Goal: Check status: Check status

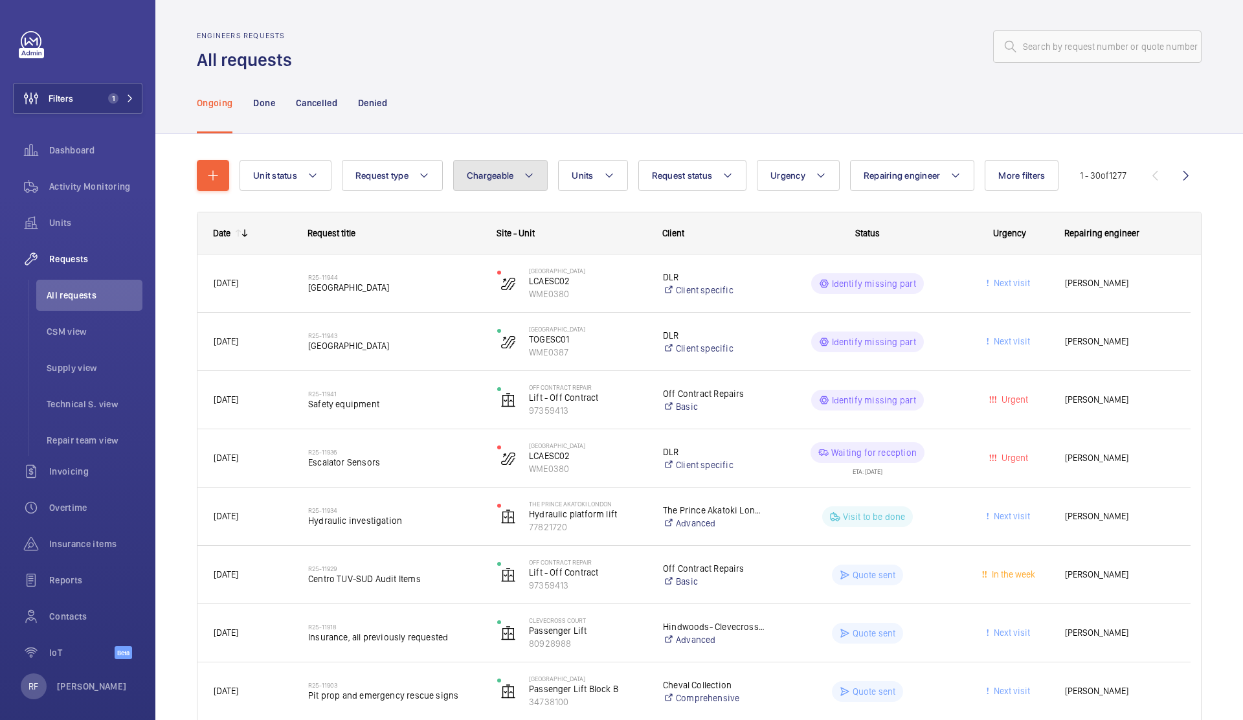
click at [516, 179] on button "Chargeable" at bounding box center [500, 175] width 95 height 31
click at [500, 209] on mat-radio-button "Chargeable" at bounding box center [576, 215] width 233 height 26
radio input "true"
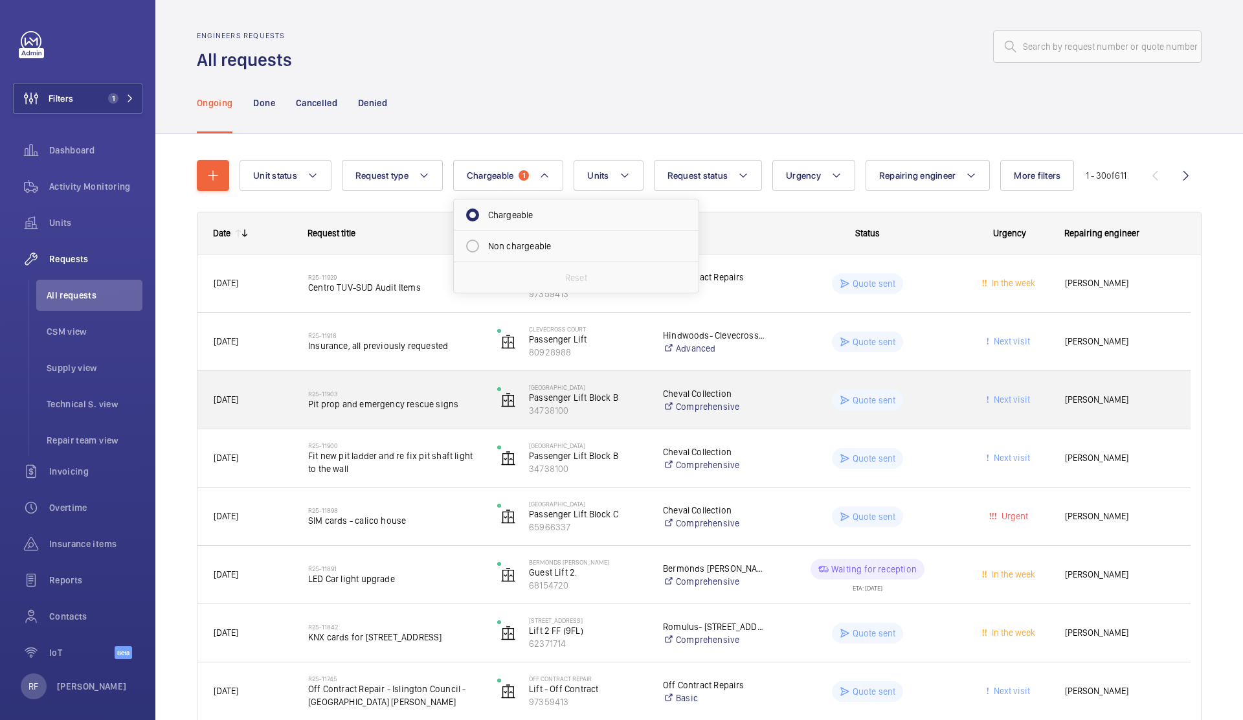
click at [620, 418] on div "Calico House Passenger Lift Block B 34738100" at bounding box center [564, 399] width 164 height 53
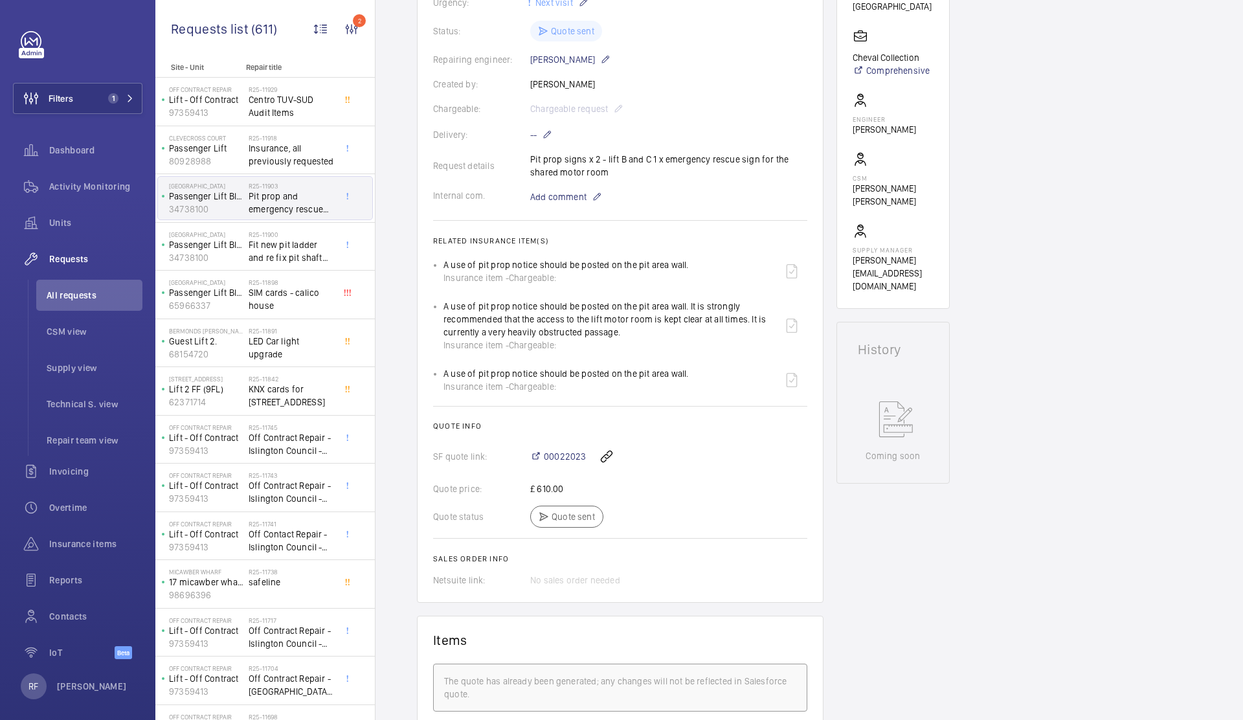
scroll to position [290, 0]
click at [560, 455] on span "00022023" at bounding box center [565, 453] width 42 height 13
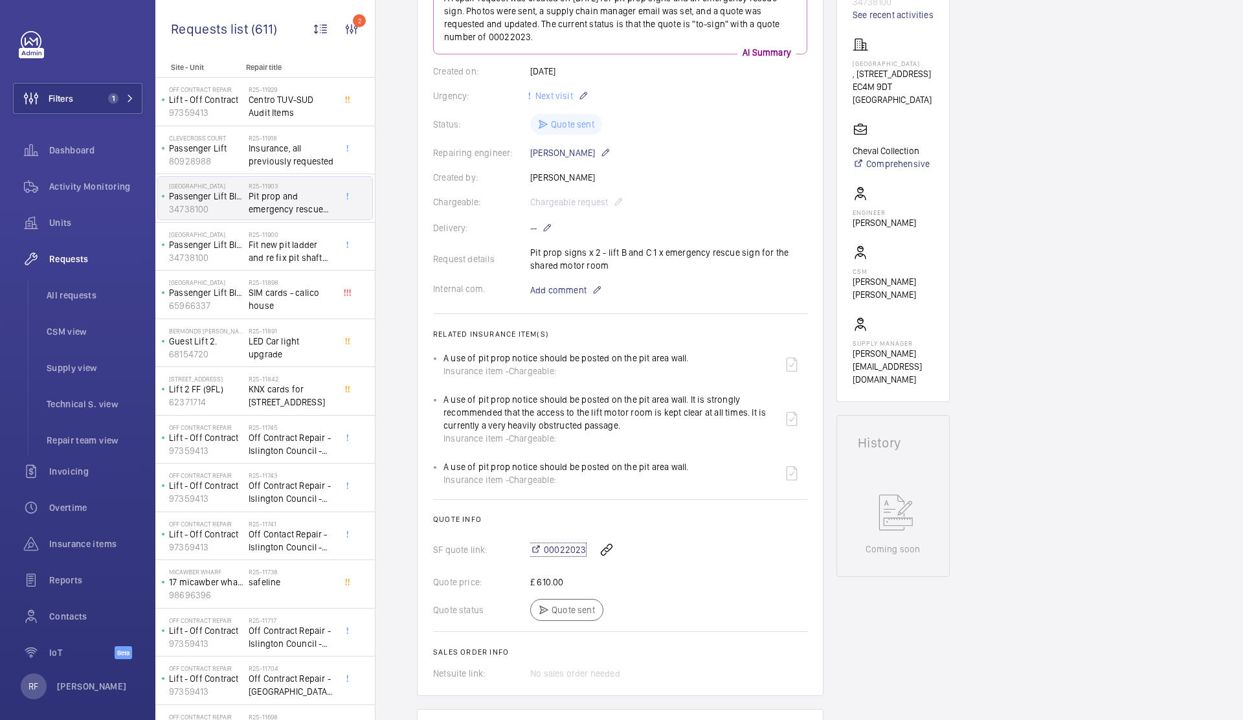
scroll to position [0, 0]
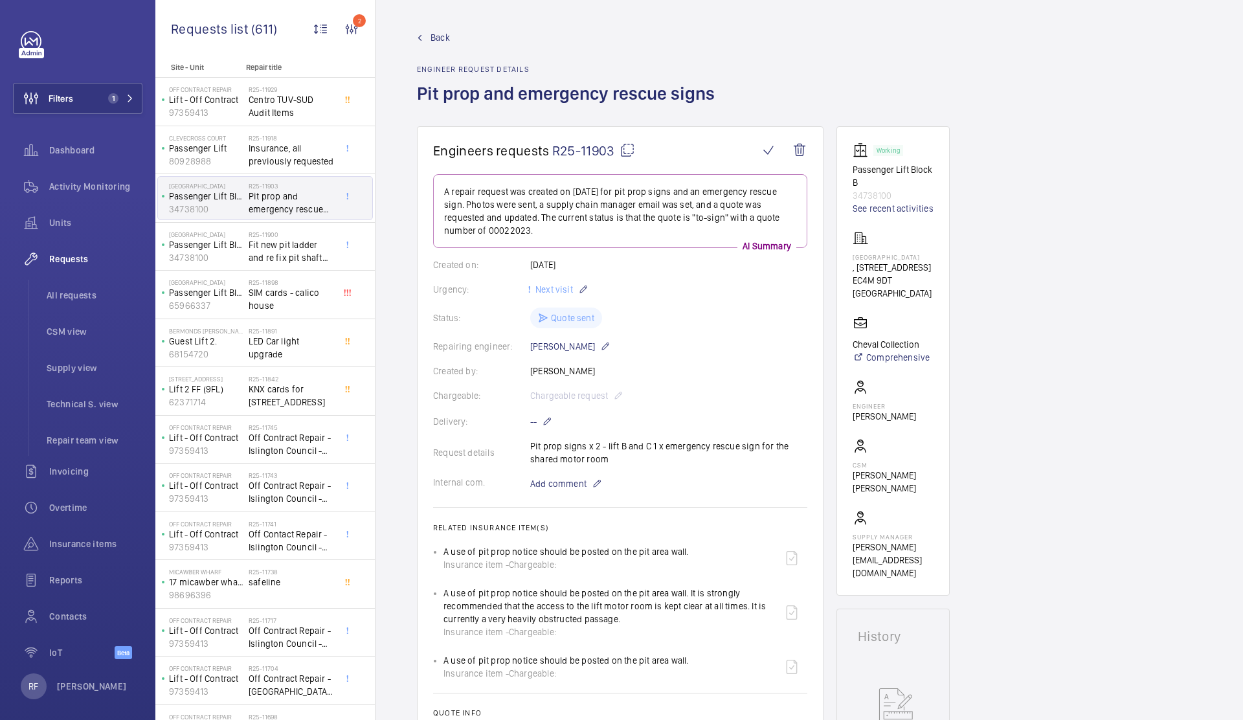
click at [625, 151] on mat-icon at bounding box center [627, 150] width 16 height 16
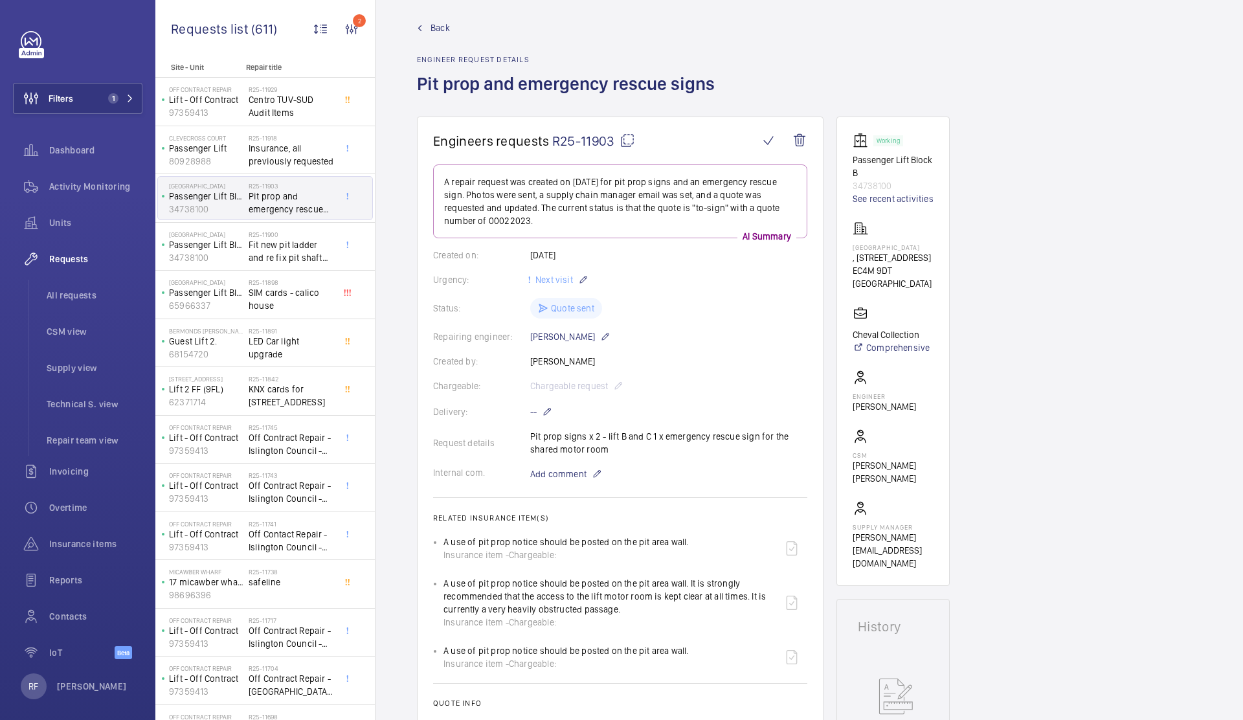
scroll to position [14, 0]
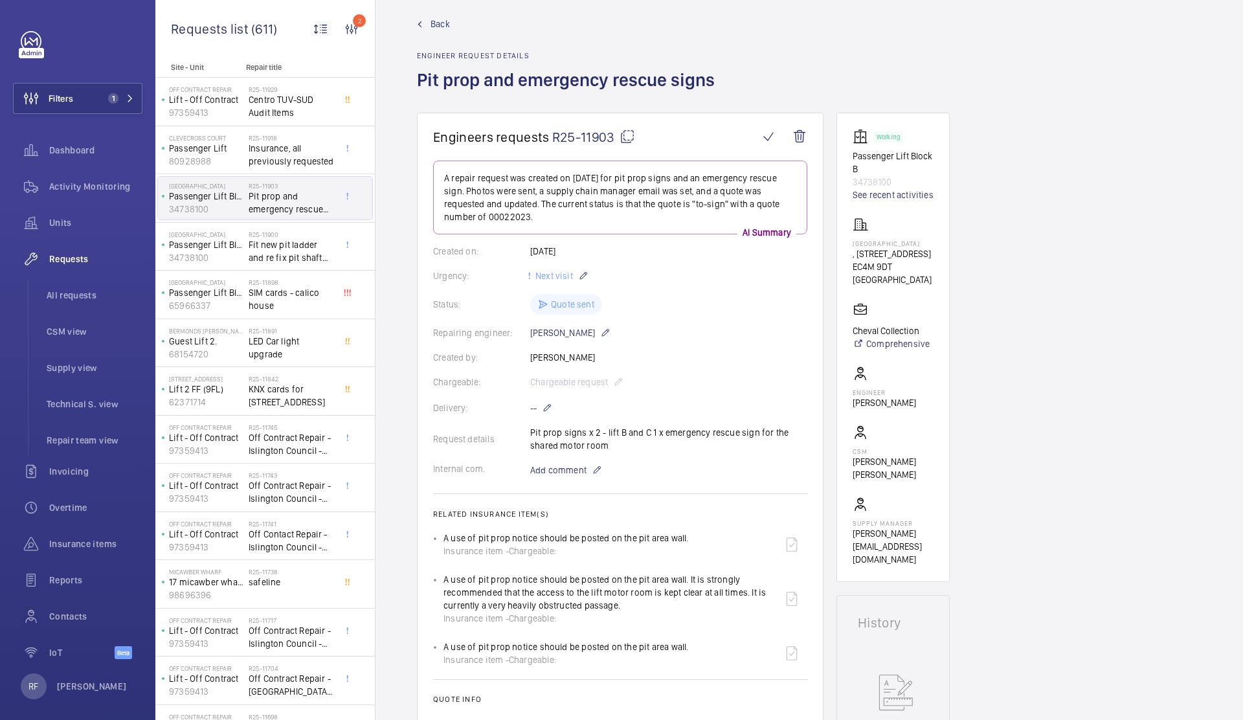
click at [628, 137] on mat-icon at bounding box center [627, 137] width 16 height 16
click at [261, 252] on span "Fit new pit ladder and re fix pit shaft light to the wall" at bounding box center [291, 251] width 85 height 26
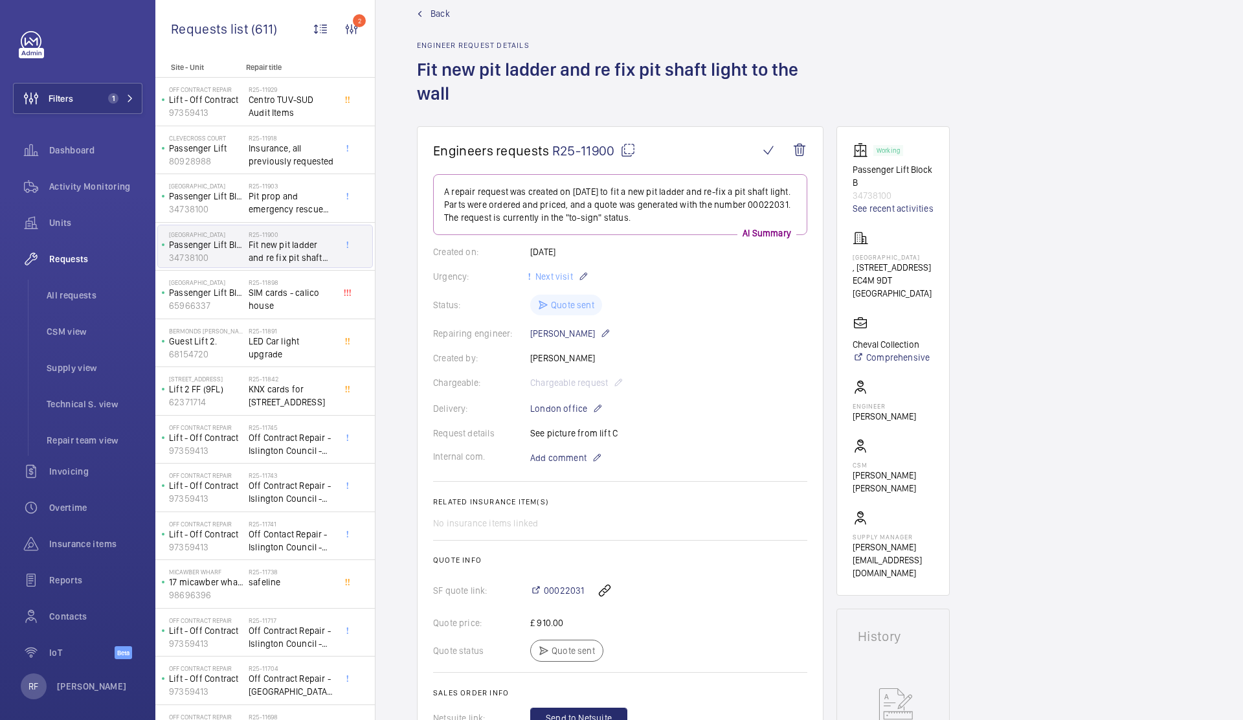
scroll to position [19, 0]
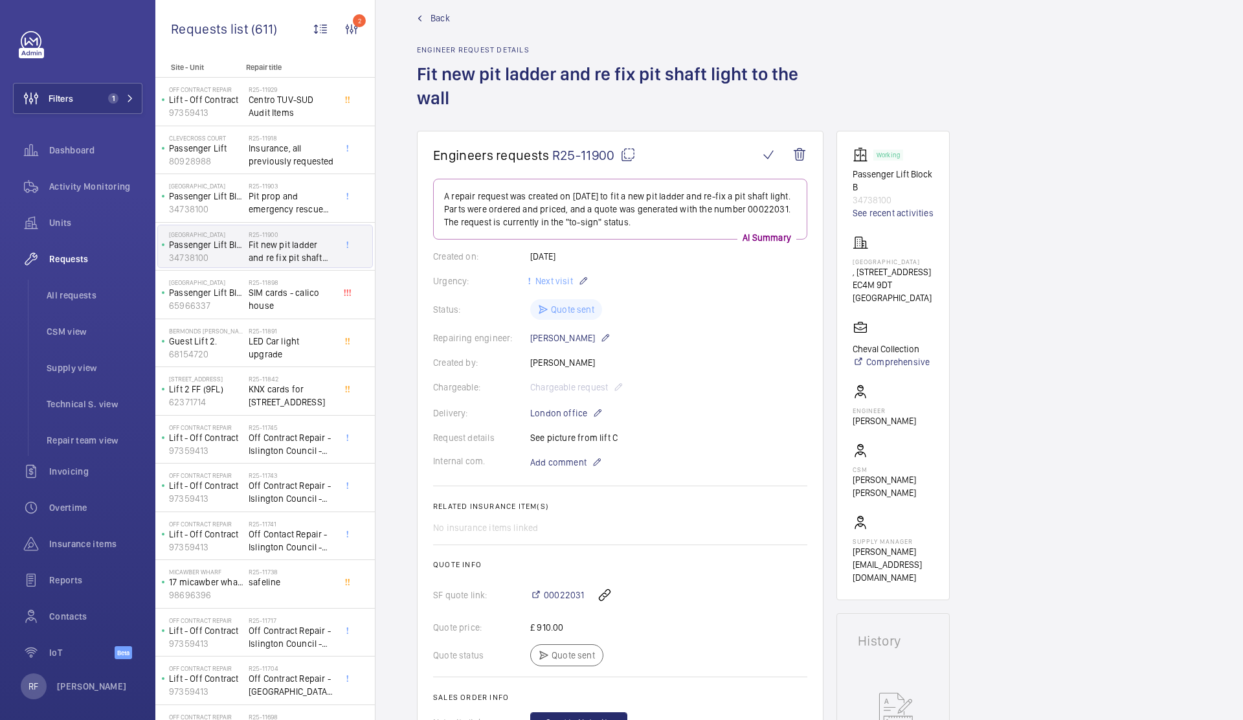
click at [628, 156] on mat-icon at bounding box center [628, 155] width 16 height 16
click at [287, 303] on span "SIM cards - calico house" at bounding box center [291, 299] width 85 height 26
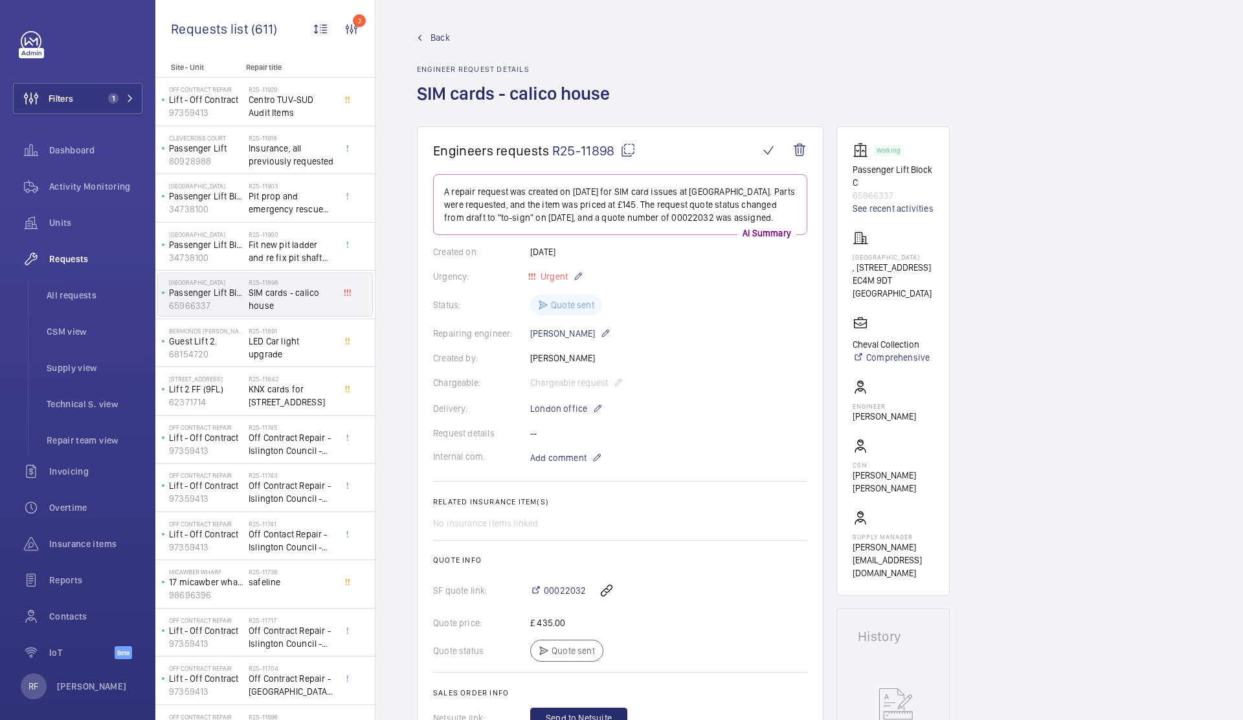
click at [631, 151] on mat-icon at bounding box center [628, 150] width 16 height 16
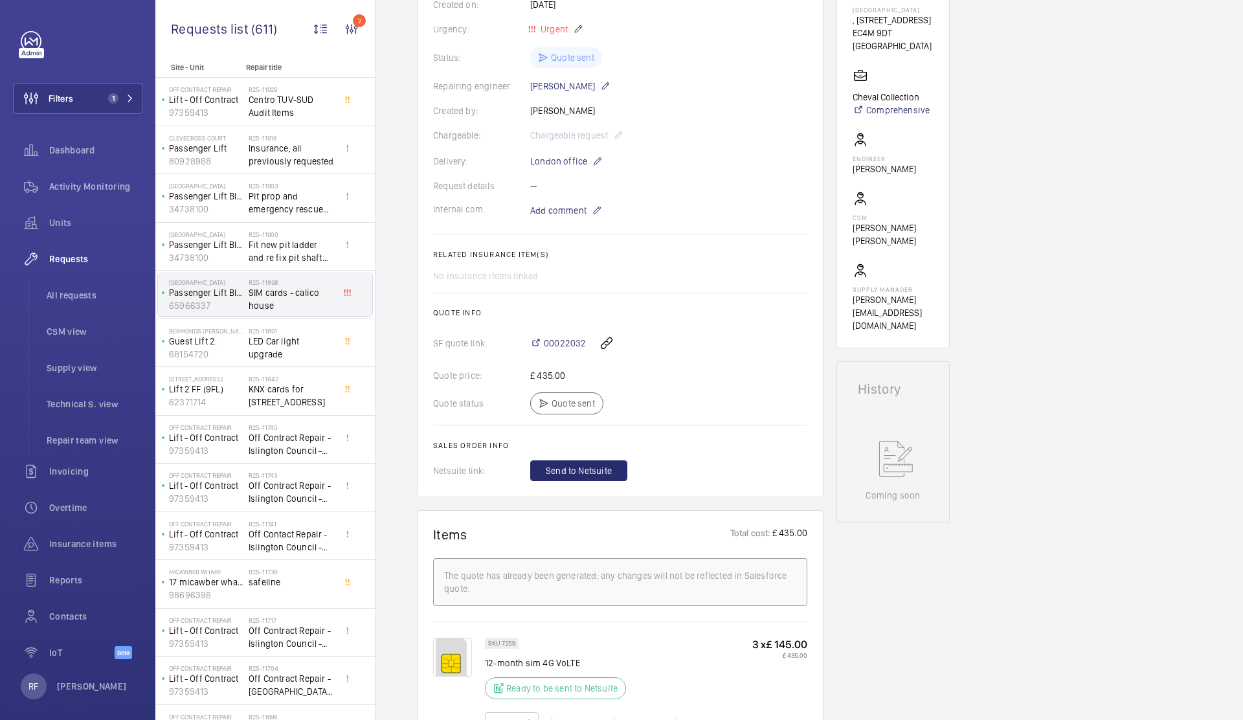
scroll to position [287, 0]
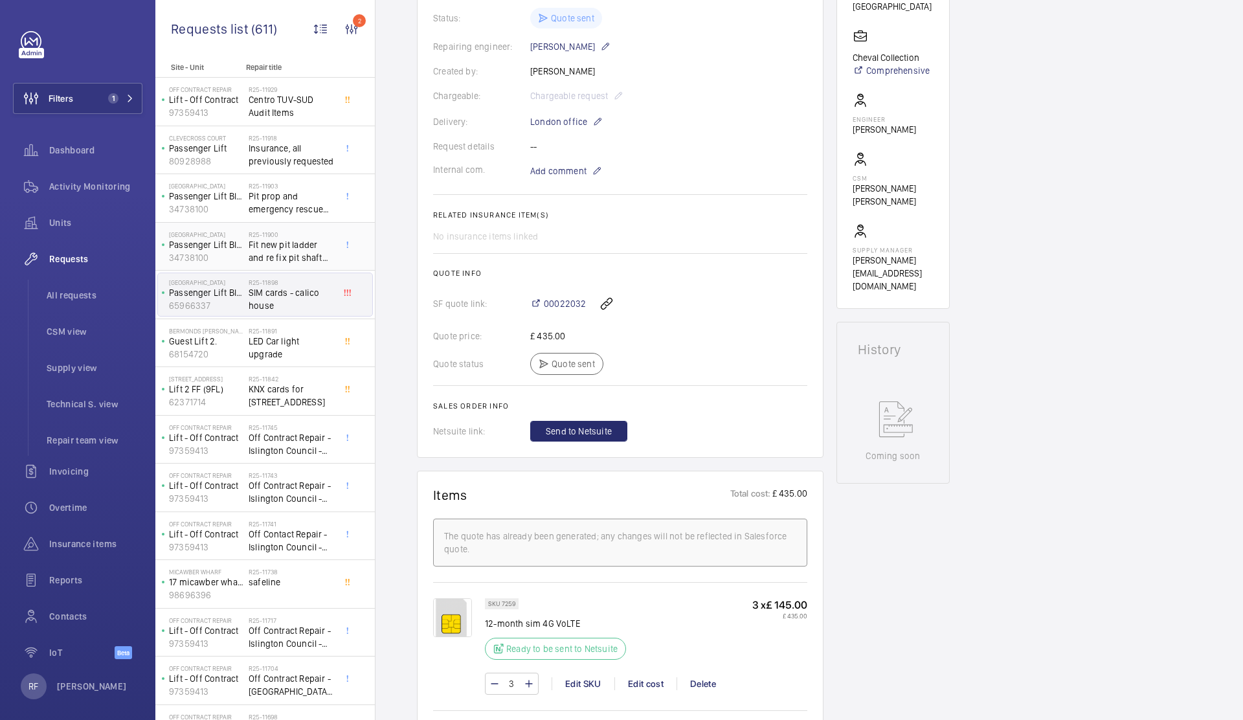
click at [245, 251] on div "Calico House Passenger Lift Block B 34738100" at bounding box center [203, 246] width 91 height 43
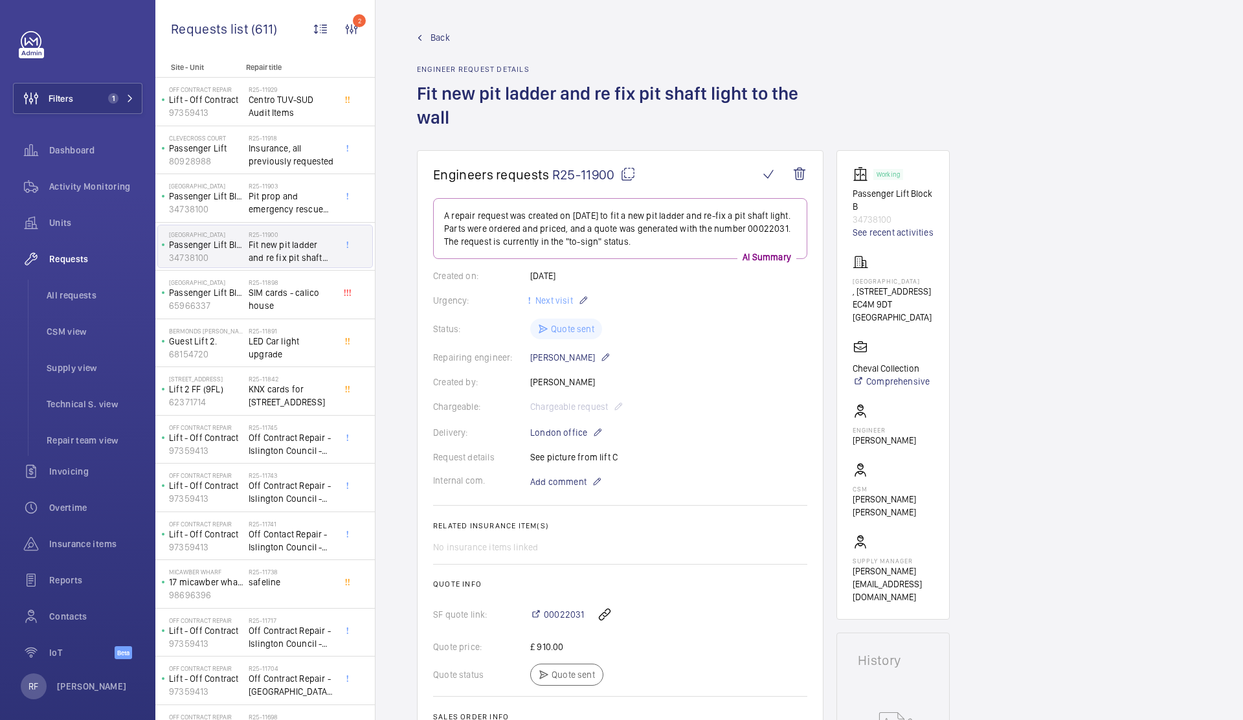
click at [627, 177] on mat-icon at bounding box center [628, 174] width 16 height 16
click at [290, 201] on span "Pit prop and emergency rescue signs" at bounding box center [291, 203] width 85 height 26
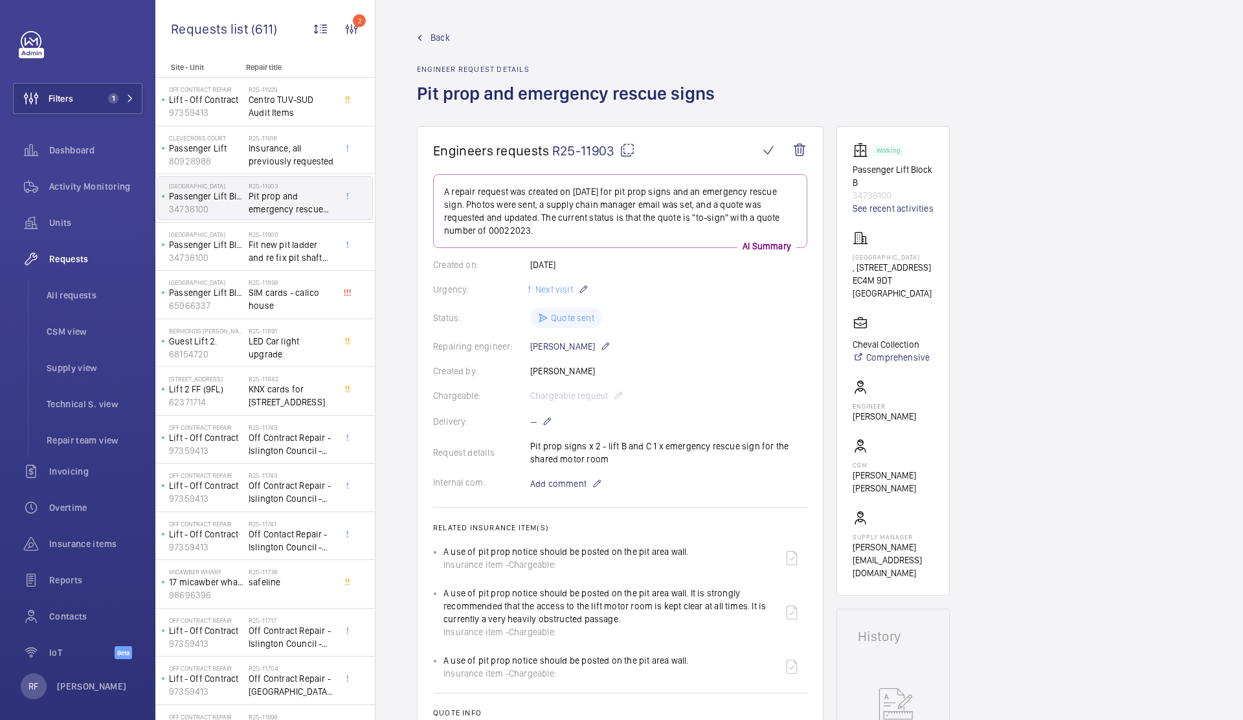
click at [630, 153] on mat-icon at bounding box center [627, 150] width 16 height 16
click at [294, 246] on span "Fit new pit ladder and re fix pit shaft light to the wall" at bounding box center [291, 251] width 85 height 26
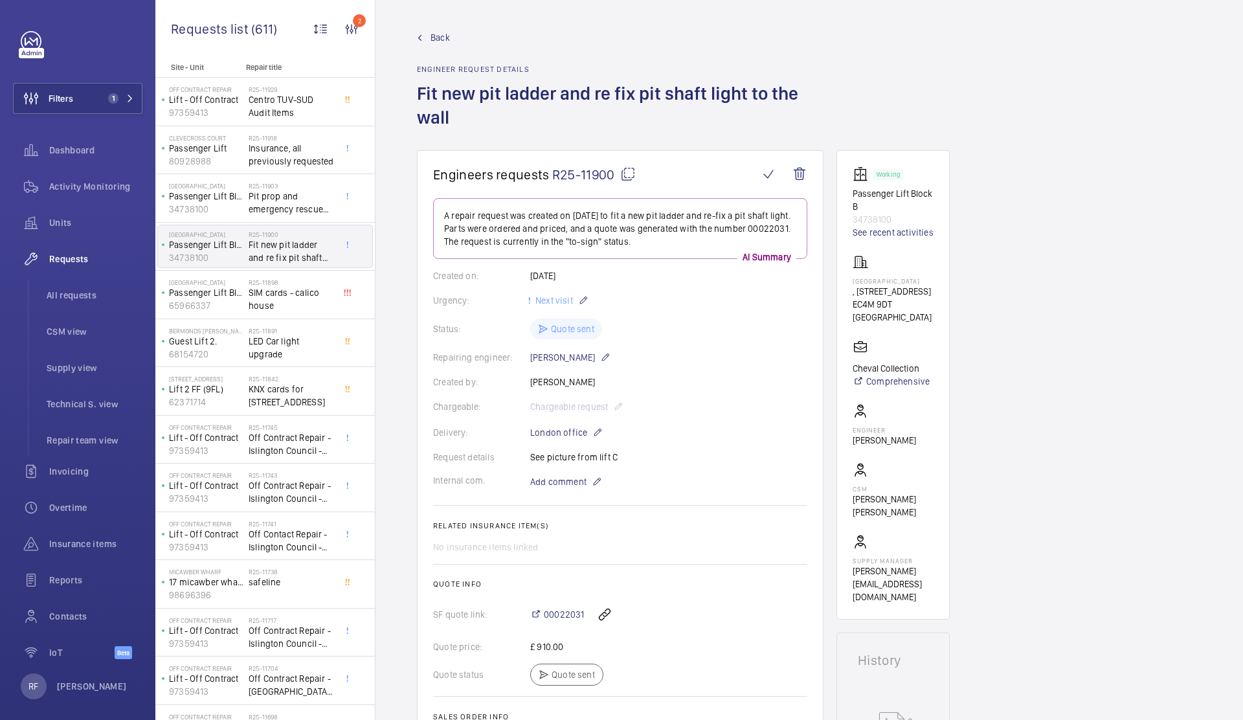
click at [631, 176] on mat-icon at bounding box center [628, 174] width 16 height 16
click at [268, 195] on span "Pit prop and emergency rescue signs" at bounding box center [291, 203] width 85 height 26
click at [269, 195] on span "Pit prop and emergency rescue signs" at bounding box center [291, 203] width 85 height 26
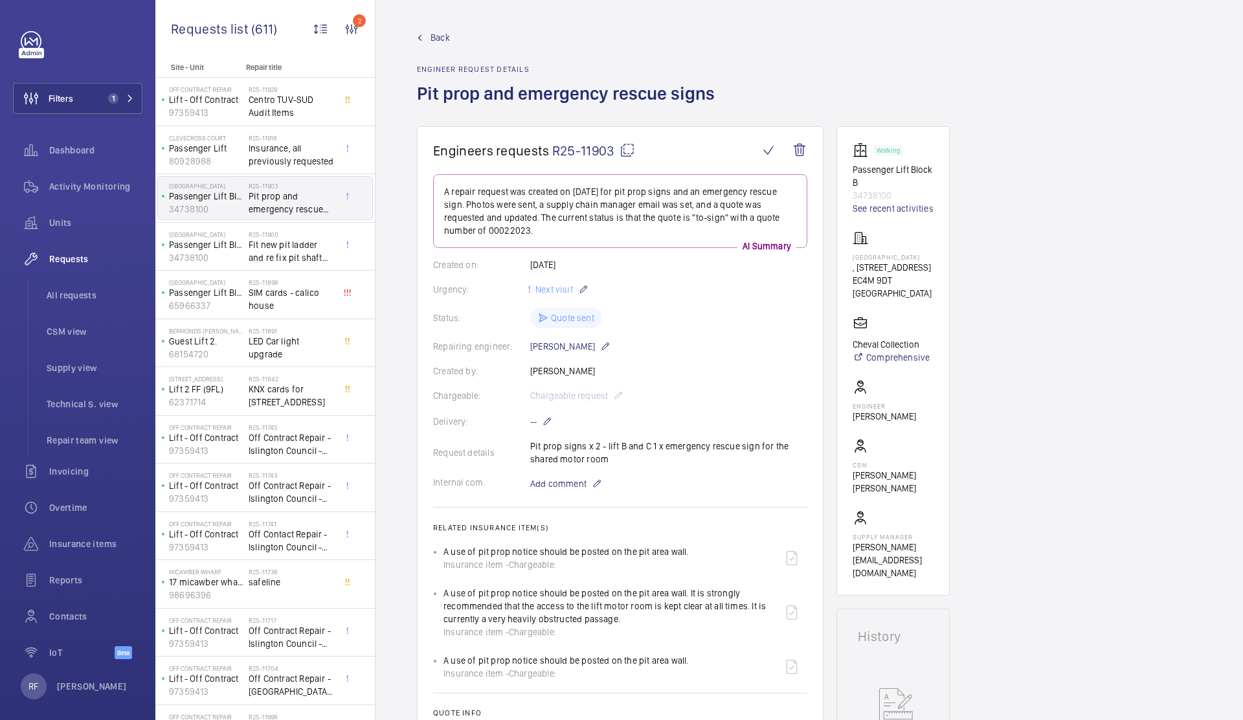
click at [189, 208] on p "34738100" at bounding box center [206, 209] width 74 height 13
click at [209, 201] on p "Passenger Lift Block B" at bounding box center [206, 196] width 74 height 13
click at [223, 202] on p "Passenger Lift Block B" at bounding box center [206, 196] width 74 height 13
click at [630, 149] on mat-icon at bounding box center [627, 150] width 16 height 16
click at [269, 247] on span "Fit new pit ladder and re fix pit shaft light to the wall" at bounding box center [291, 251] width 85 height 26
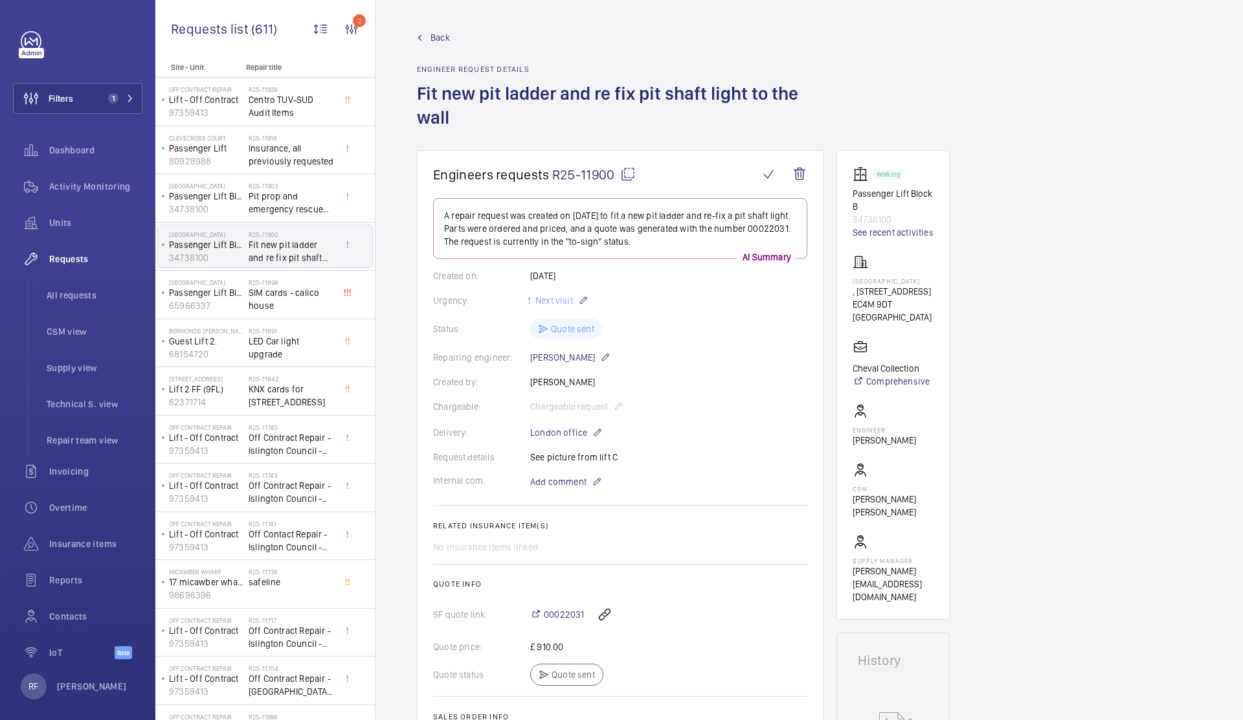
click at [629, 175] on mat-icon at bounding box center [628, 174] width 16 height 16
click at [273, 293] on span "SIM cards - calico house" at bounding box center [291, 299] width 85 height 26
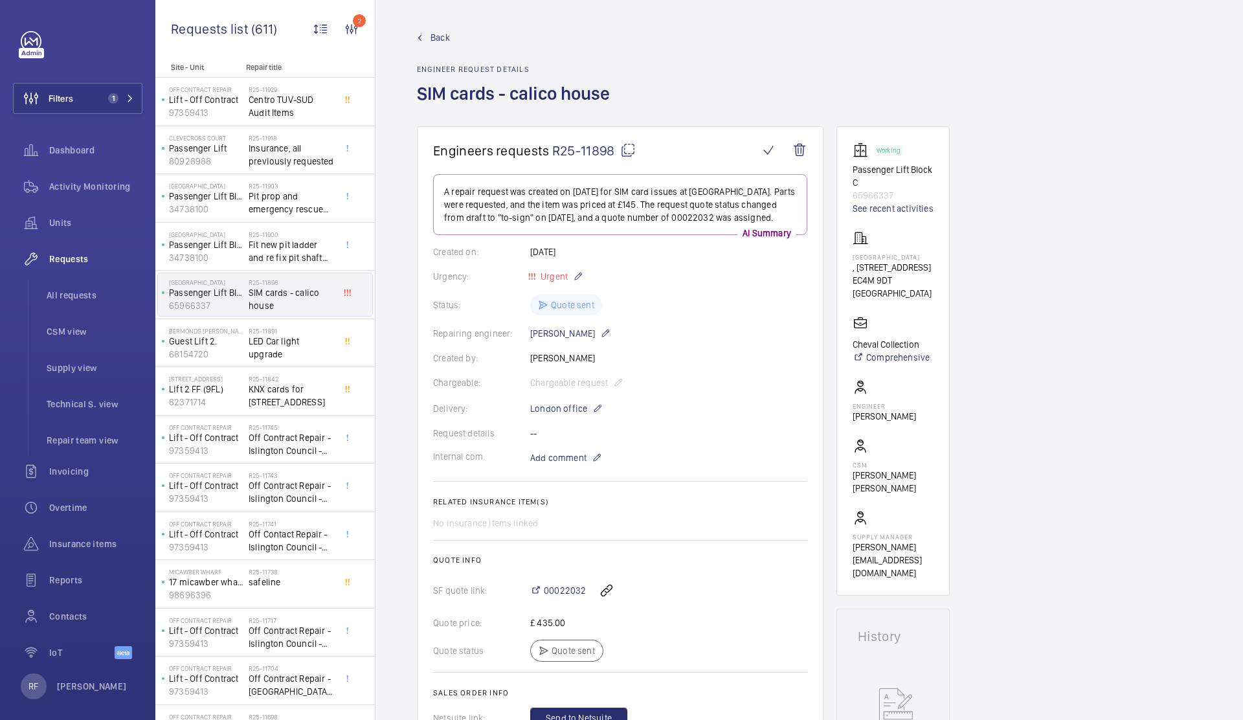
click at [624, 153] on mat-icon at bounding box center [628, 150] width 16 height 16
type textarea "R25-11898"
click at [572, 593] on span "00022032" at bounding box center [565, 590] width 42 height 13
click at [74, 302] on li "All requests" at bounding box center [89, 295] width 106 height 31
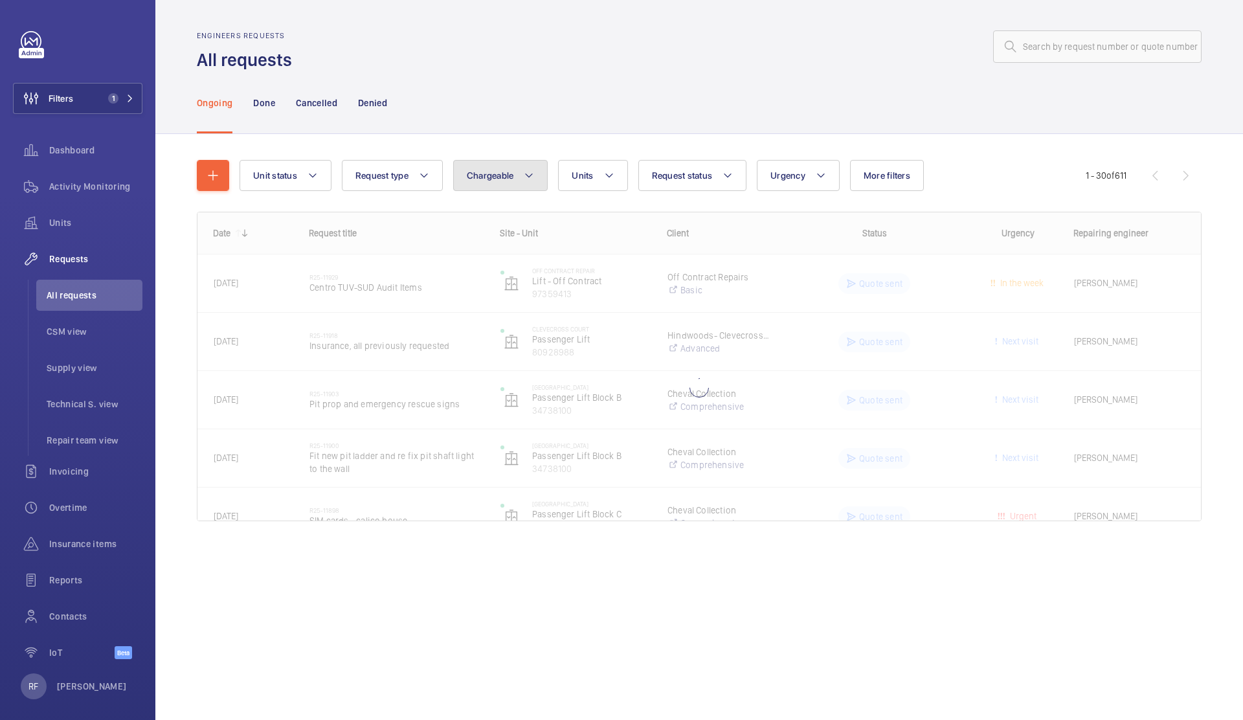
click at [497, 183] on button "Chargeable" at bounding box center [500, 175] width 95 height 31
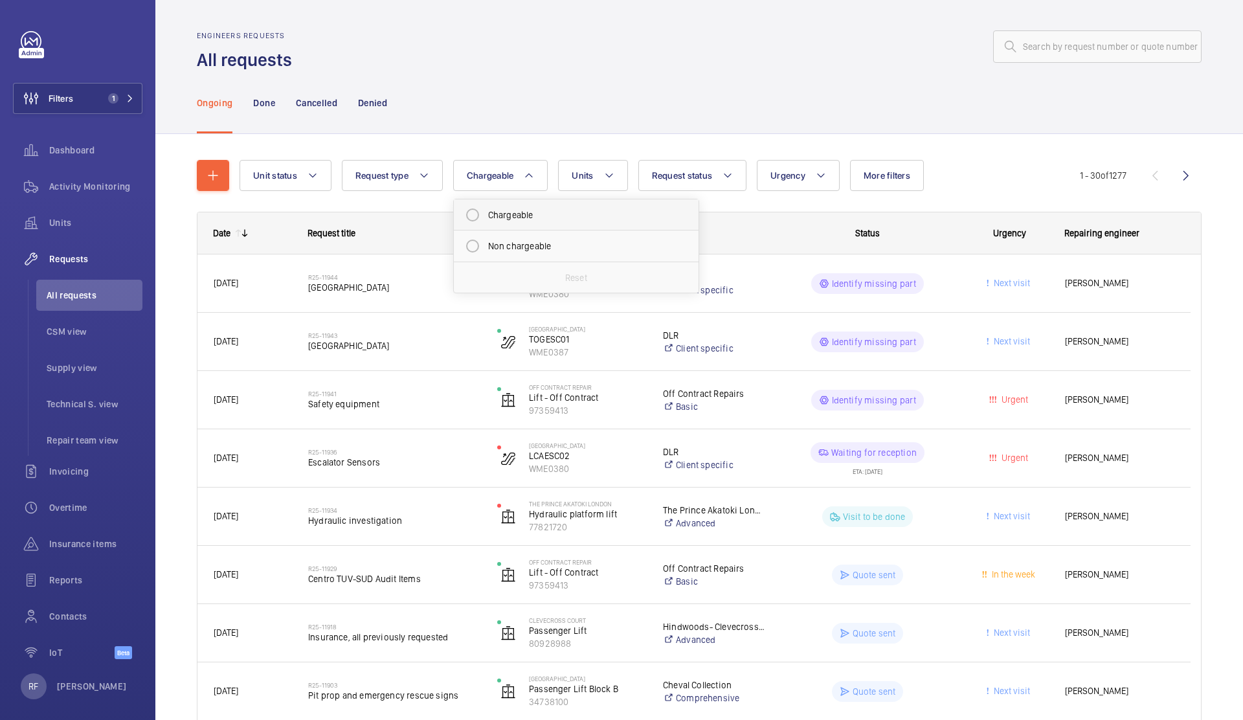
click at [503, 221] on mat-radio-button "Chargeable" at bounding box center [576, 215] width 233 height 26
radio input "true"
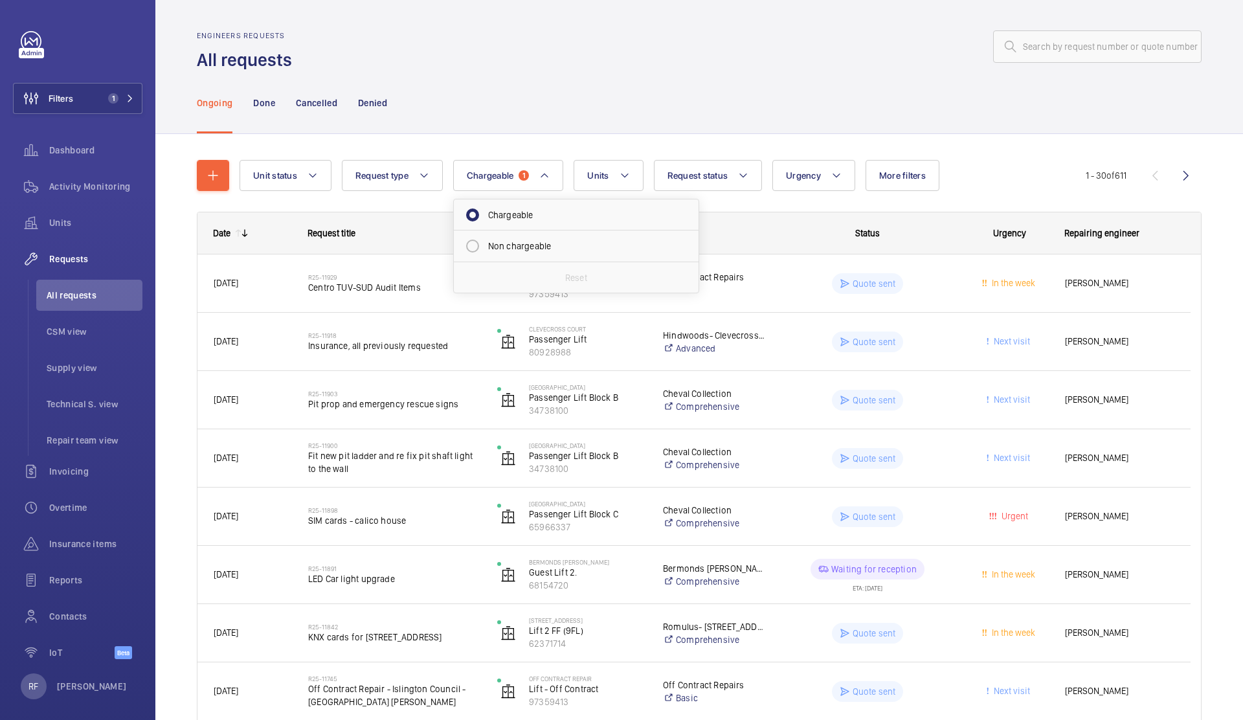
click at [648, 64] on div "Engineers requests All requests" at bounding box center [699, 51] width 1004 height 41
click at [694, 168] on button "Request status" at bounding box center [708, 175] width 109 height 31
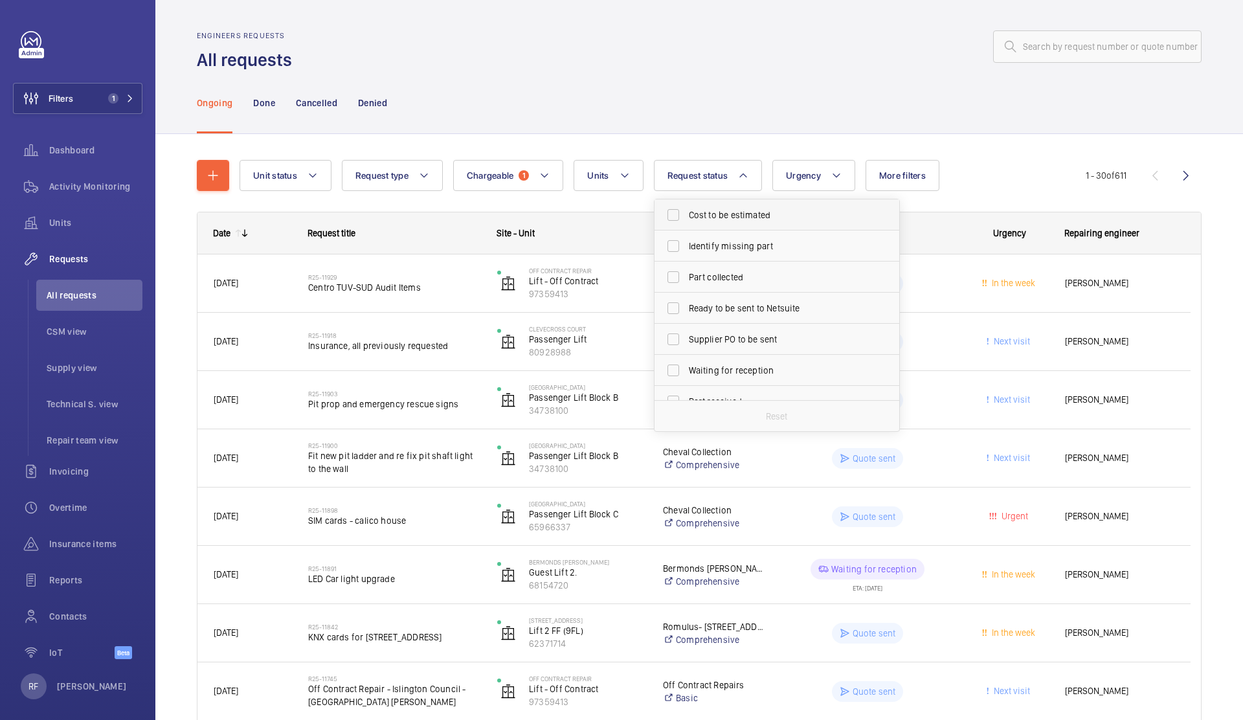
click at [763, 222] on label "Cost to be estimated" at bounding box center [766, 214] width 225 height 31
click at [686, 222] on input "Cost to be estimated" at bounding box center [673, 215] width 26 height 26
checkbox input "true"
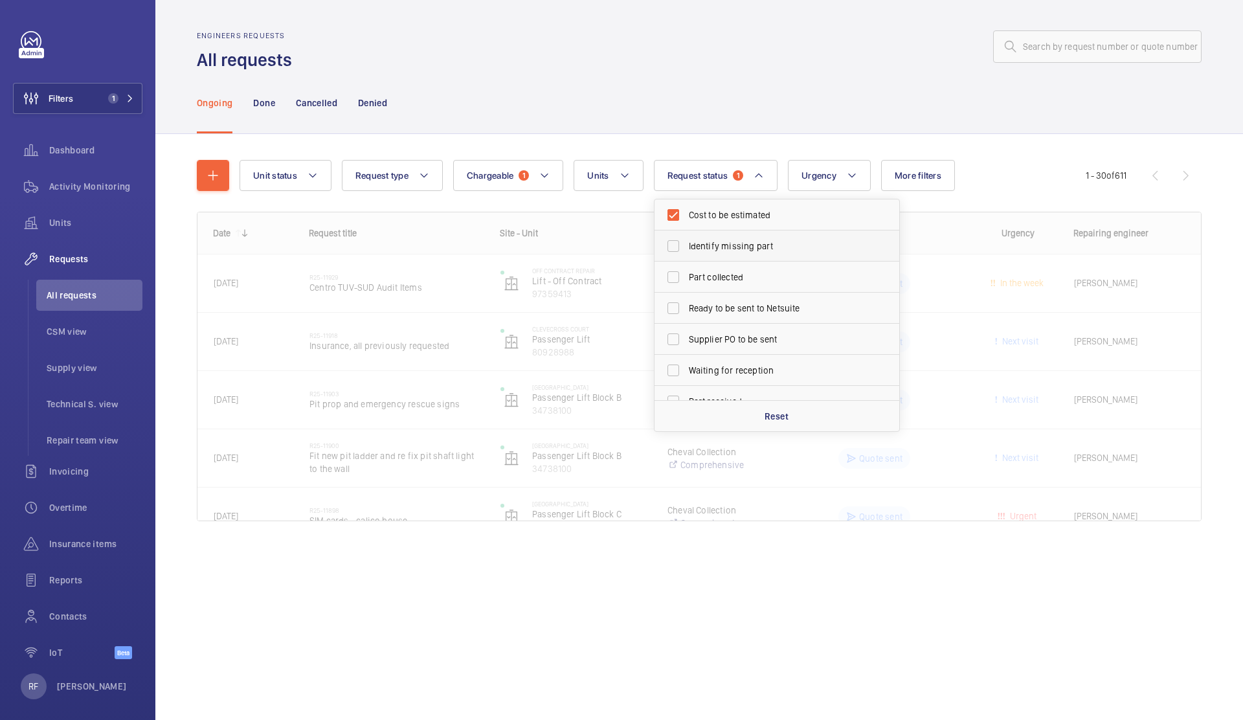
click at [763, 244] on span "Identify missing part" at bounding box center [778, 245] width 178 height 13
click at [686, 244] on input "Identify missing part" at bounding box center [673, 246] width 26 height 26
checkbox input "true"
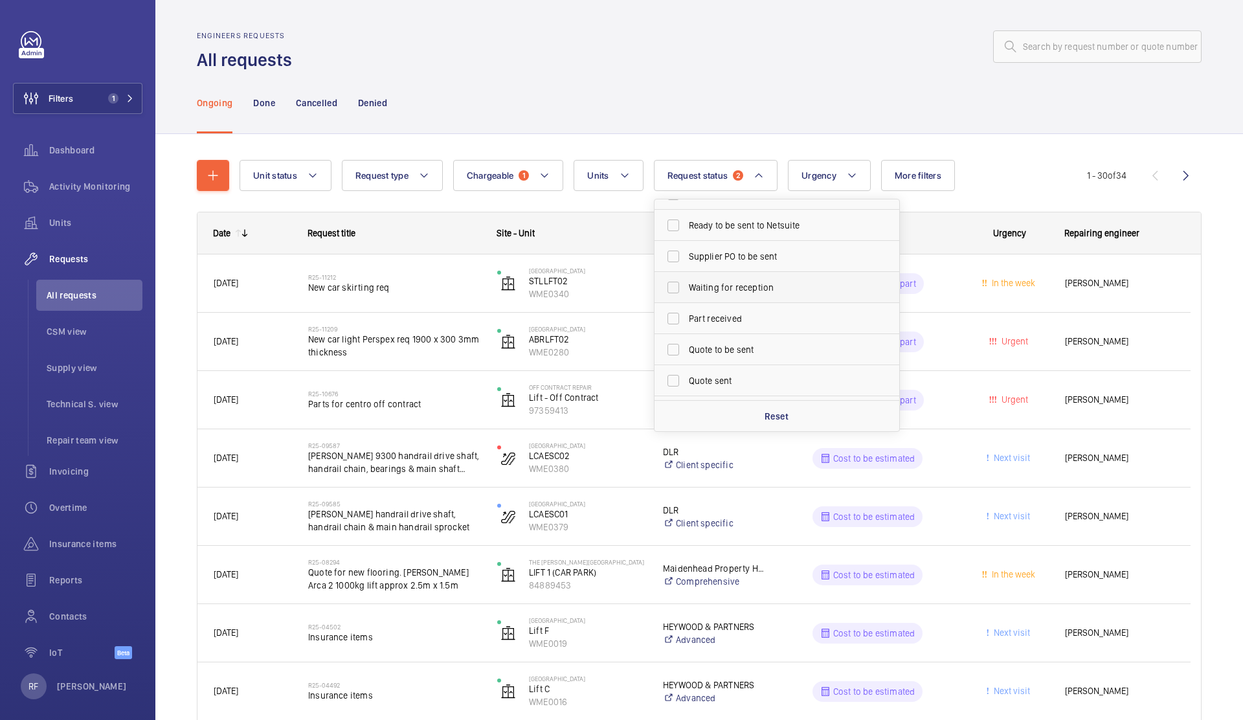
scroll to position [172, 0]
click at [744, 263] on span "Quote to be sent" at bounding box center [778, 260] width 178 height 13
click at [686, 263] on input "Quote to be sent" at bounding box center [673, 260] width 26 height 26
checkbox input "true"
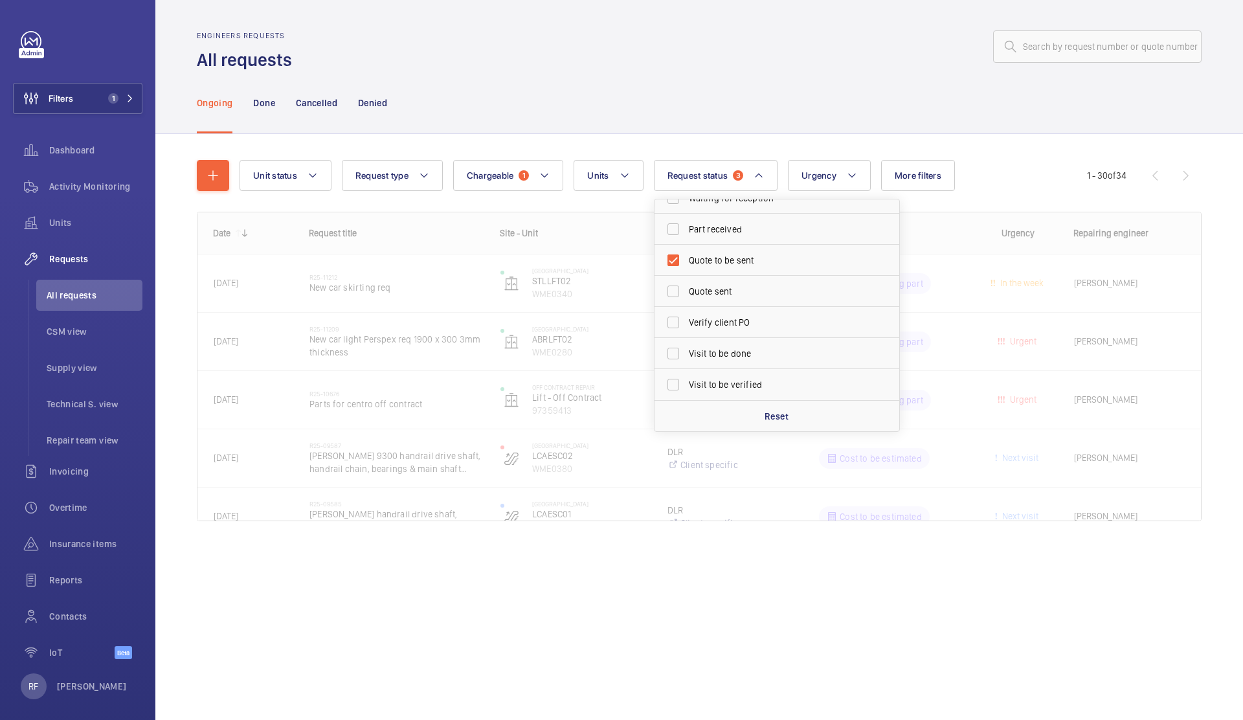
click at [988, 114] on div "Ongoing Done Cancelled Denied" at bounding box center [699, 102] width 1004 height 61
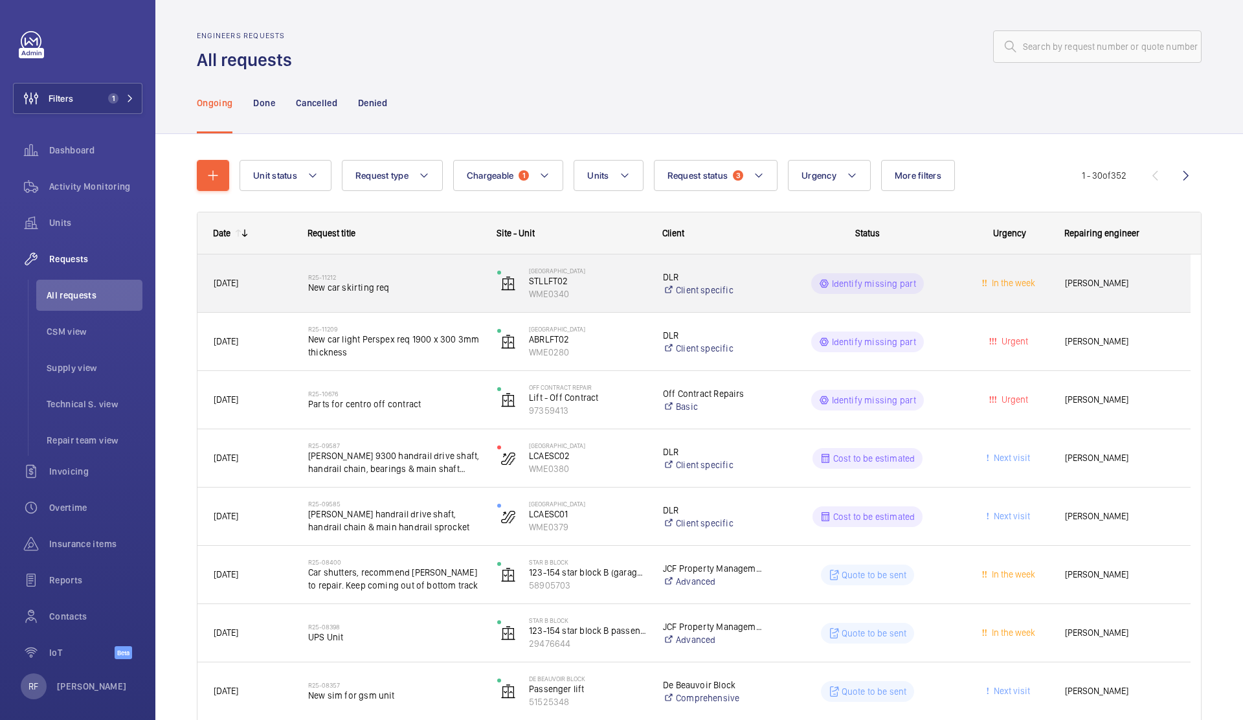
click at [443, 290] on span "New car skirting req" at bounding box center [394, 287] width 172 height 13
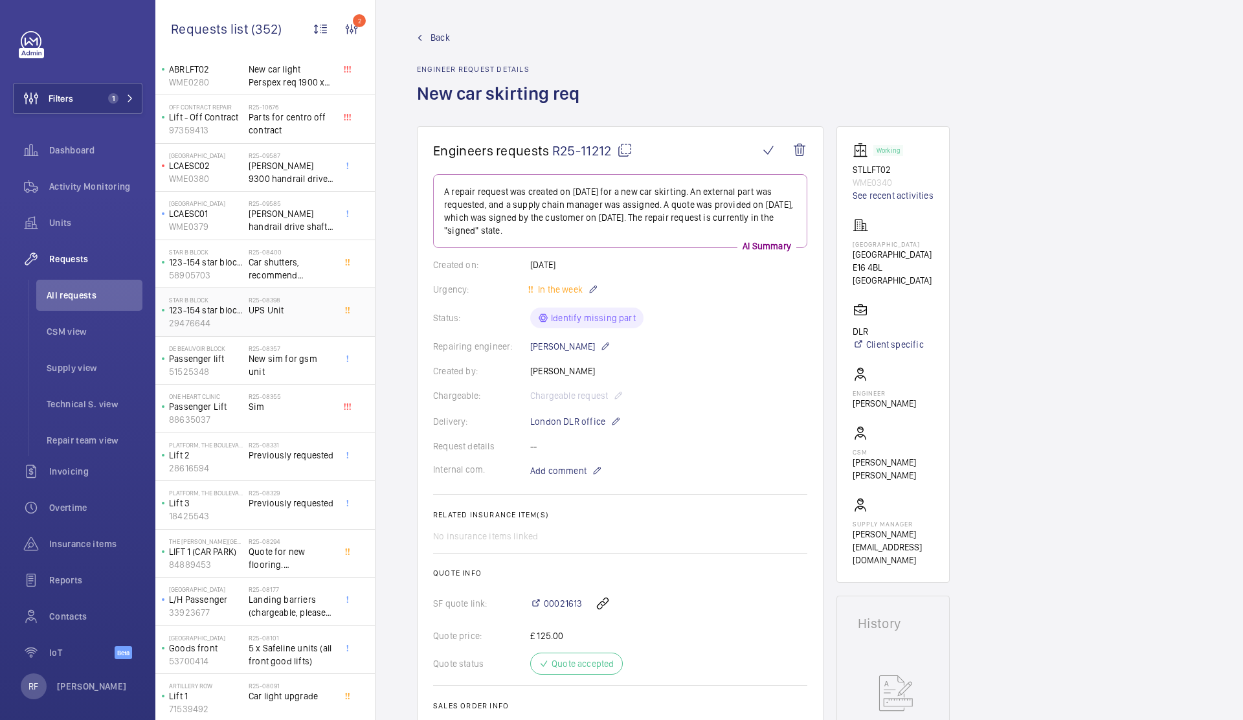
scroll to position [94, 0]
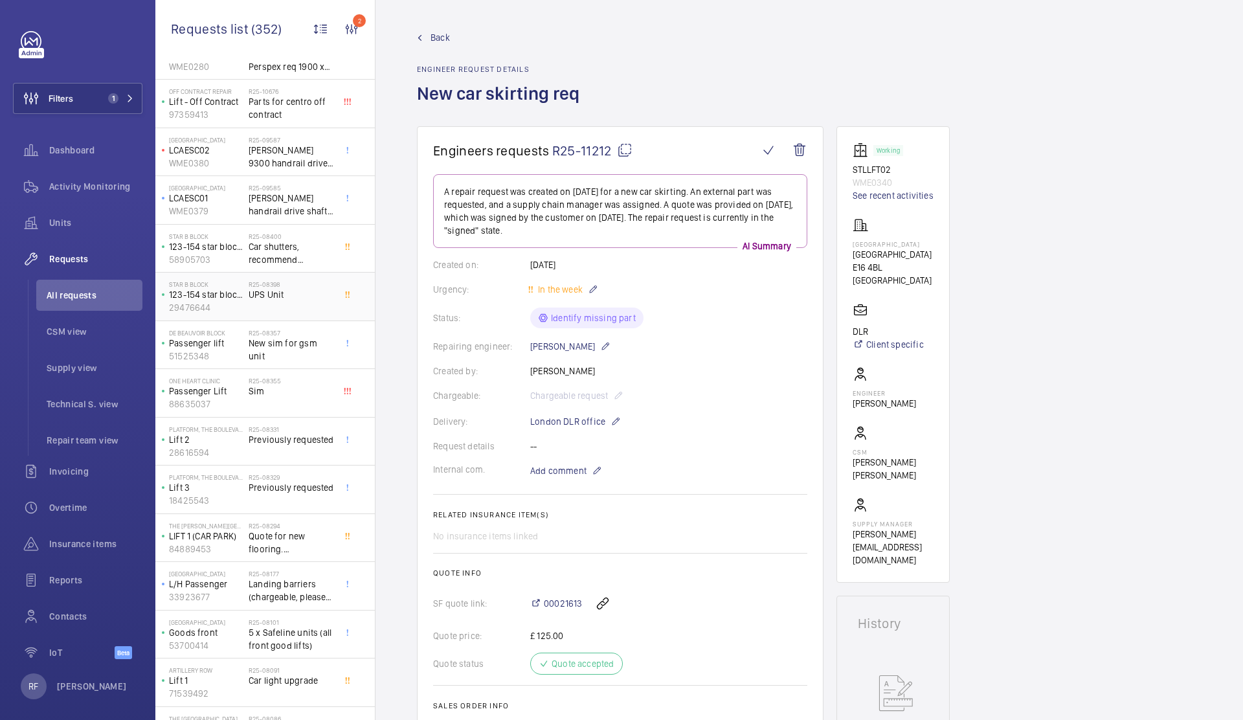
click at [275, 296] on span "UPS Unit" at bounding box center [291, 294] width 85 height 13
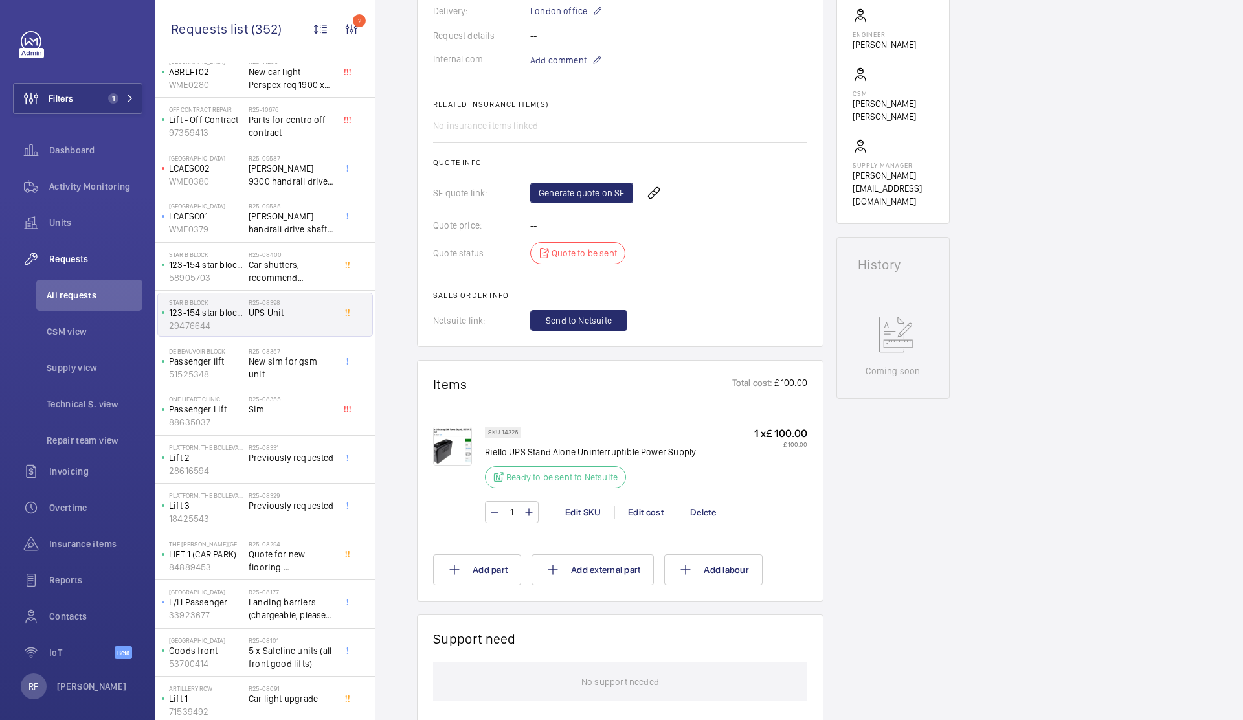
scroll to position [68, 0]
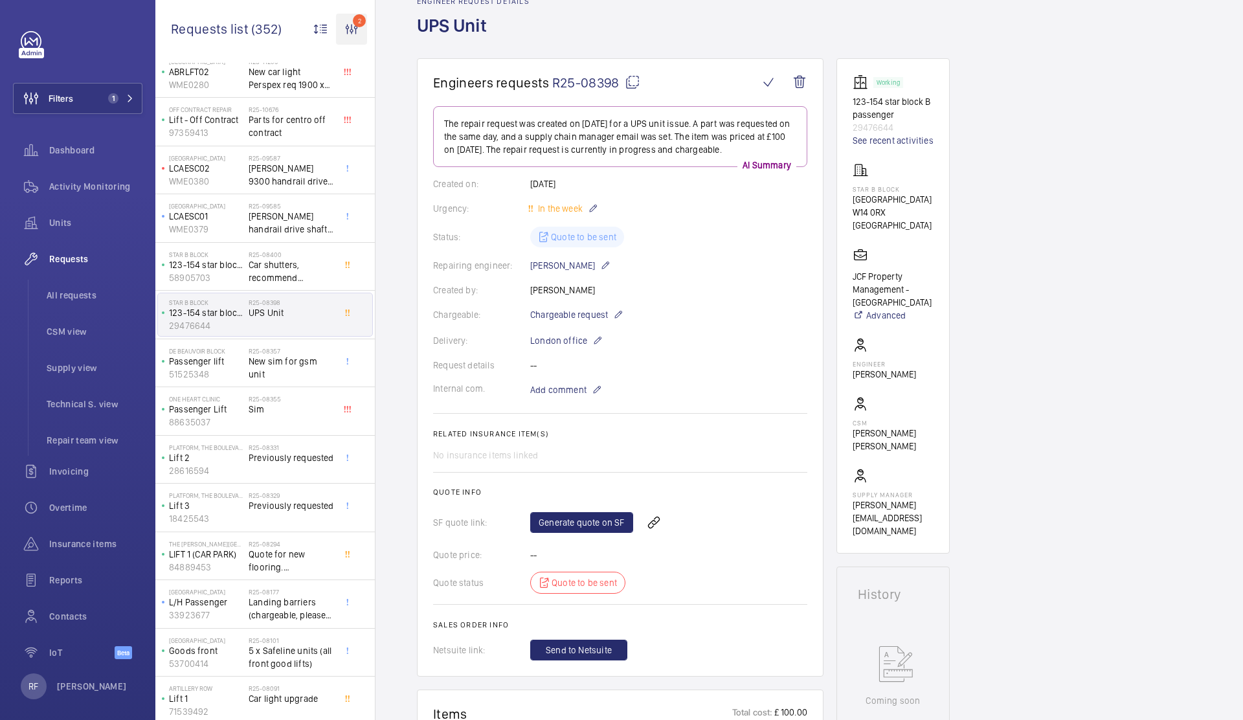
click at [358, 28] on wm-front-icon-button "2" at bounding box center [351, 29] width 31 height 31
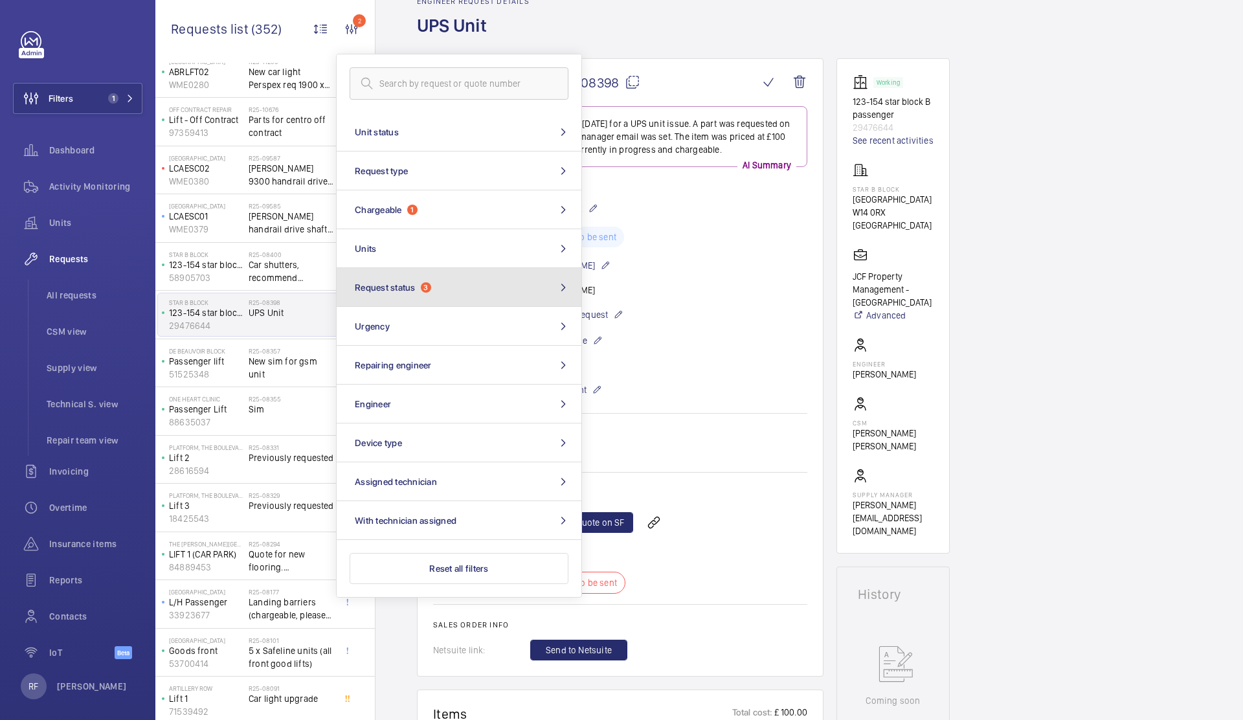
click at [461, 280] on button "Request status 3" at bounding box center [459, 287] width 245 height 39
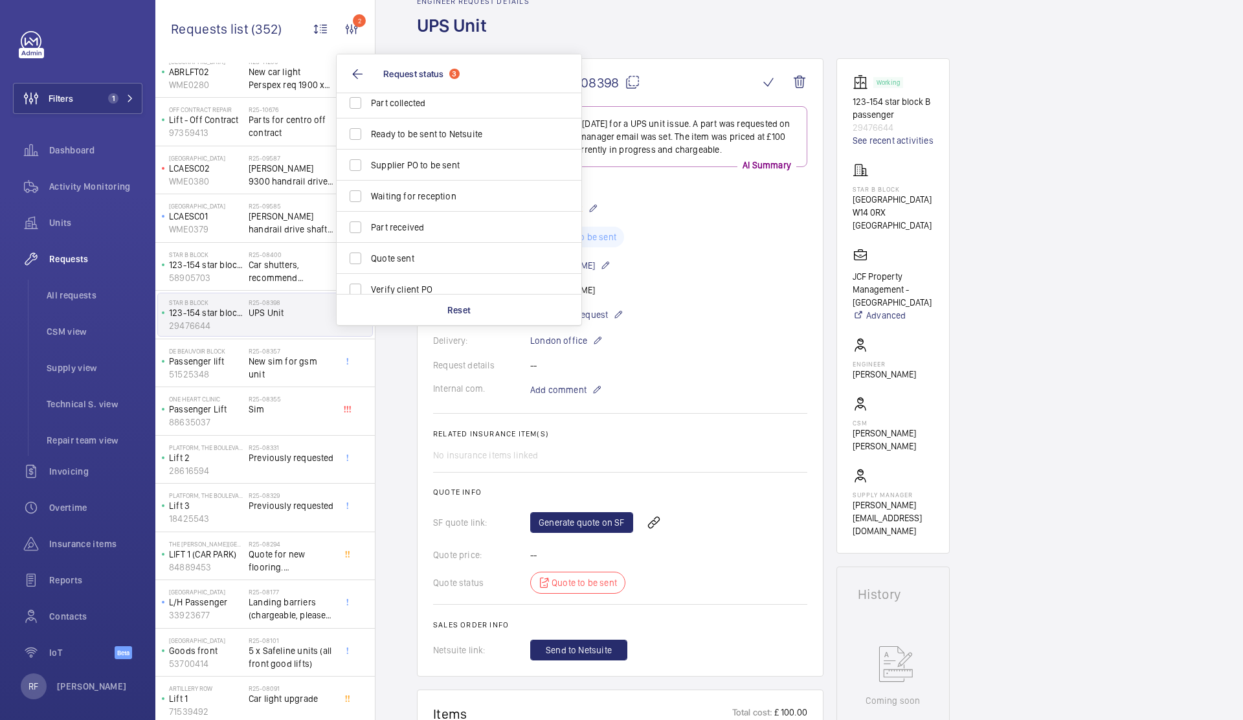
scroll to position [193, 0]
click at [417, 265] on label "Quote sent" at bounding box center [449, 257] width 225 height 31
click at [368, 265] on input "Quote sent" at bounding box center [355, 258] width 26 height 26
checkbox input "true"
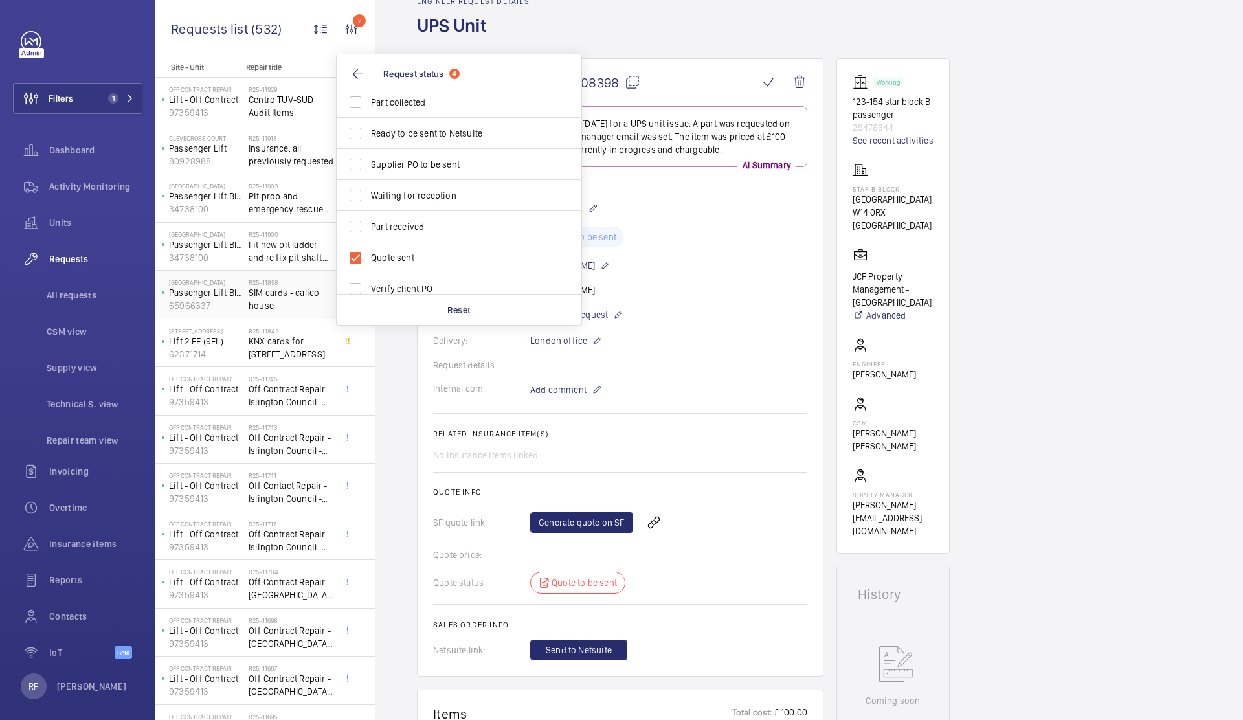
click at [285, 304] on span "SIM cards - calico house" at bounding box center [291, 299] width 85 height 26
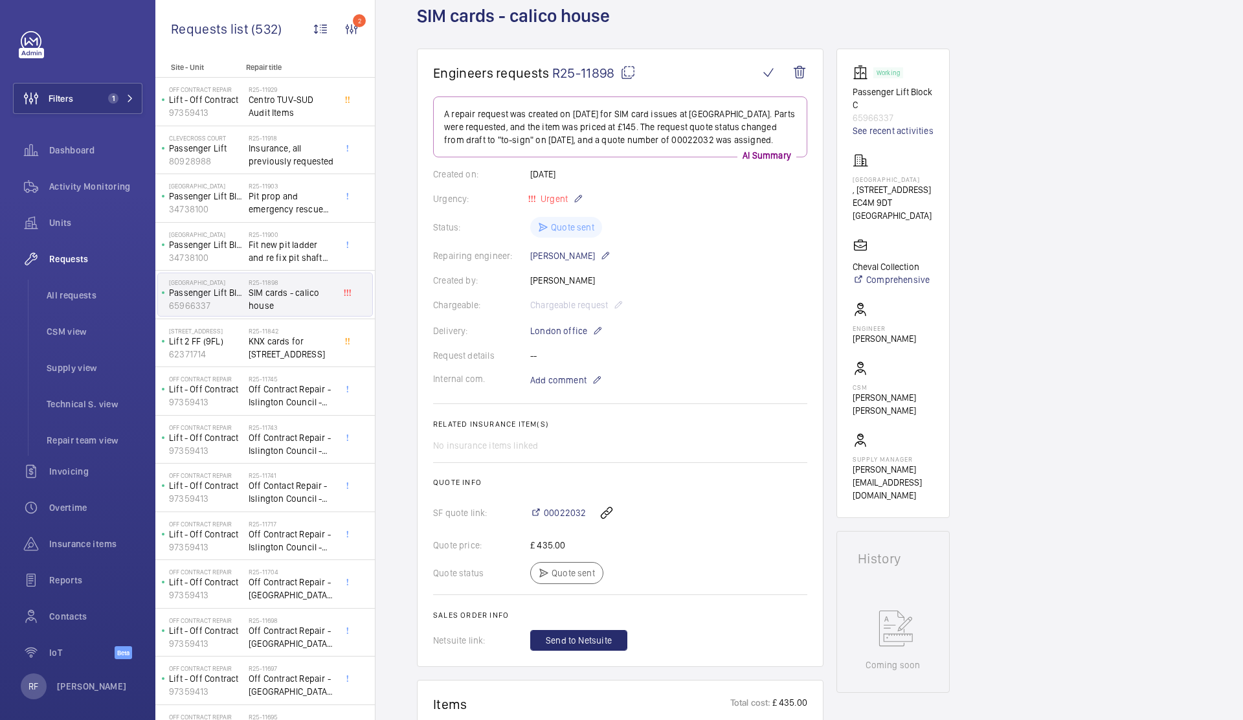
scroll to position [130, 0]
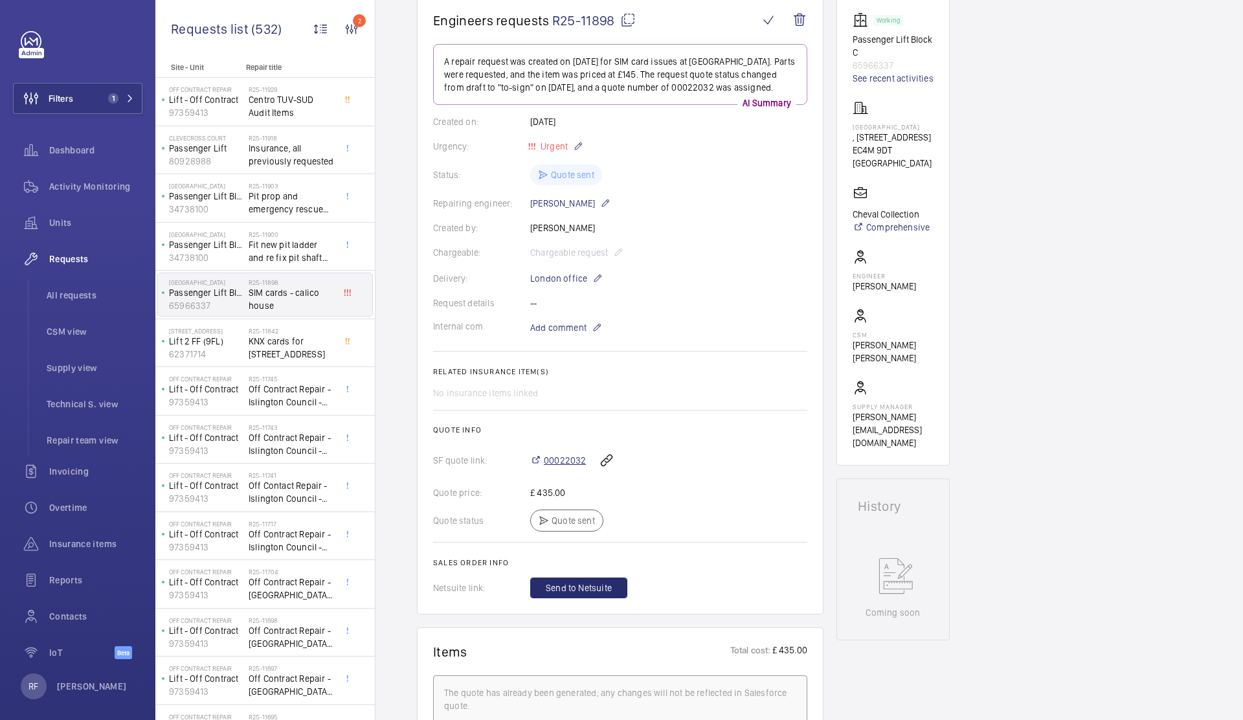
click at [573, 461] on span "00022032" at bounding box center [565, 460] width 42 height 13
click at [241, 256] on p "34738100" at bounding box center [206, 257] width 74 height 13
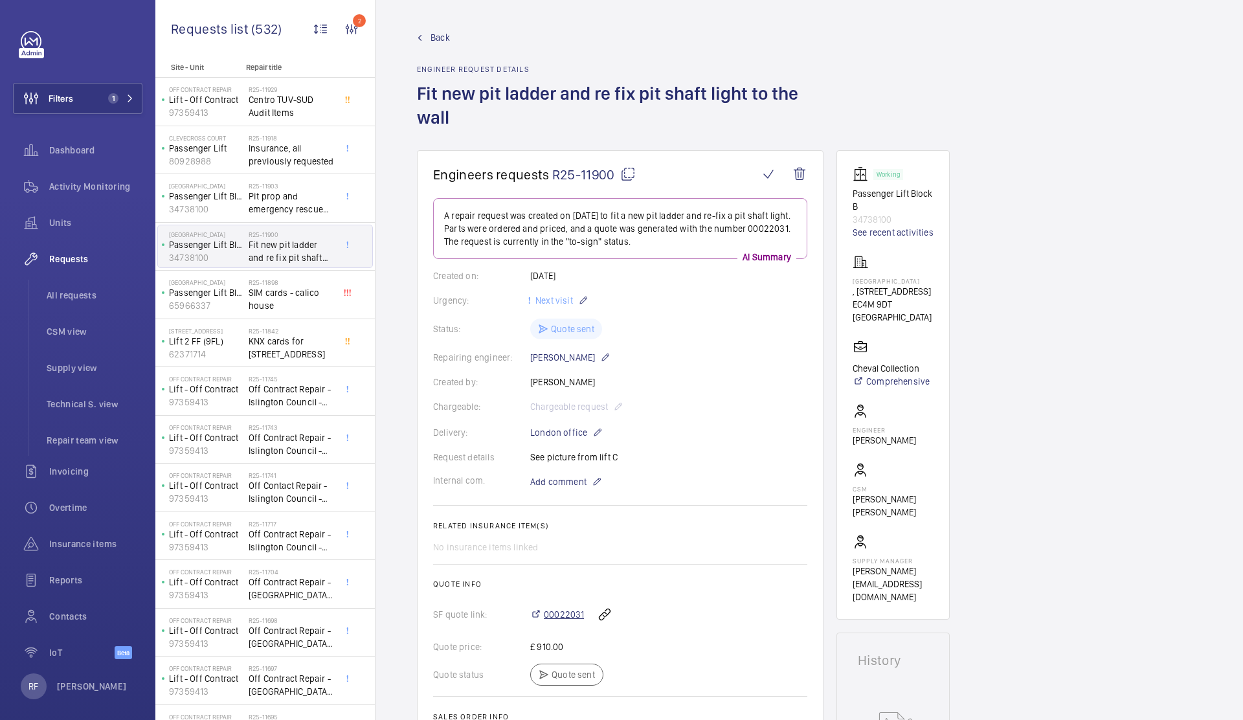
click at [564, 614] on span "00022031" at bounding box center [564, 614] width 40 height 13
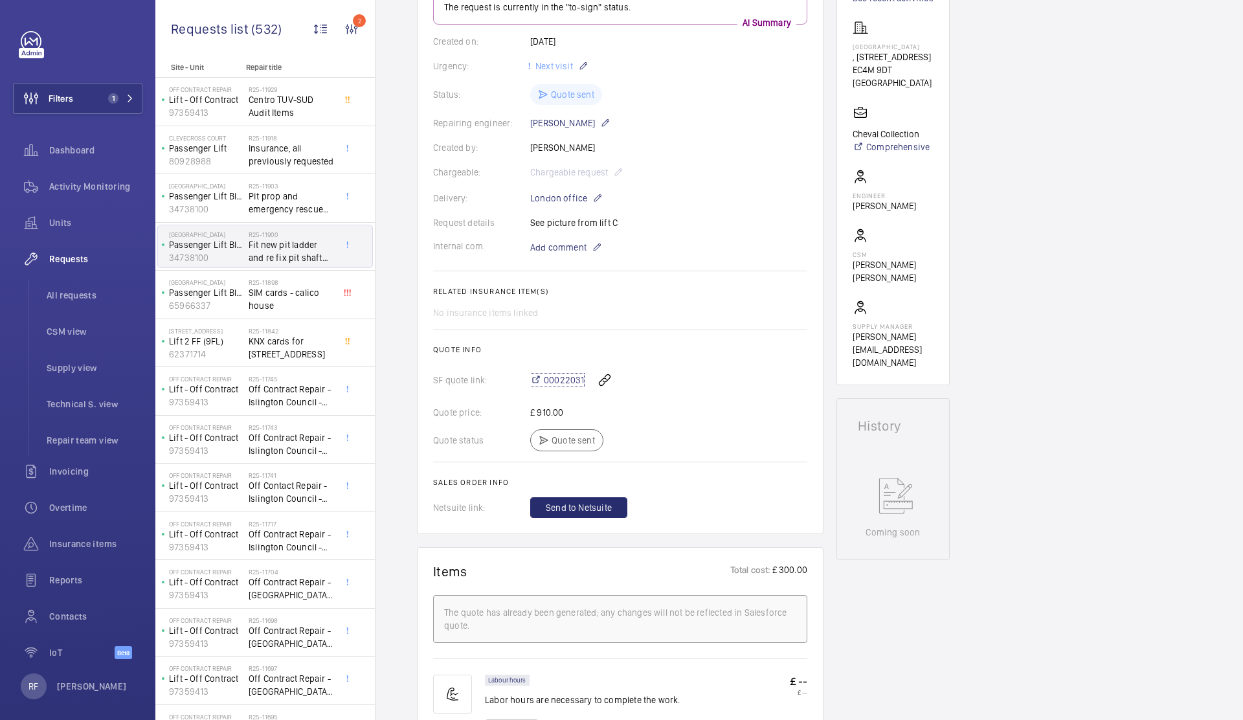
scroll to position [289, 0]
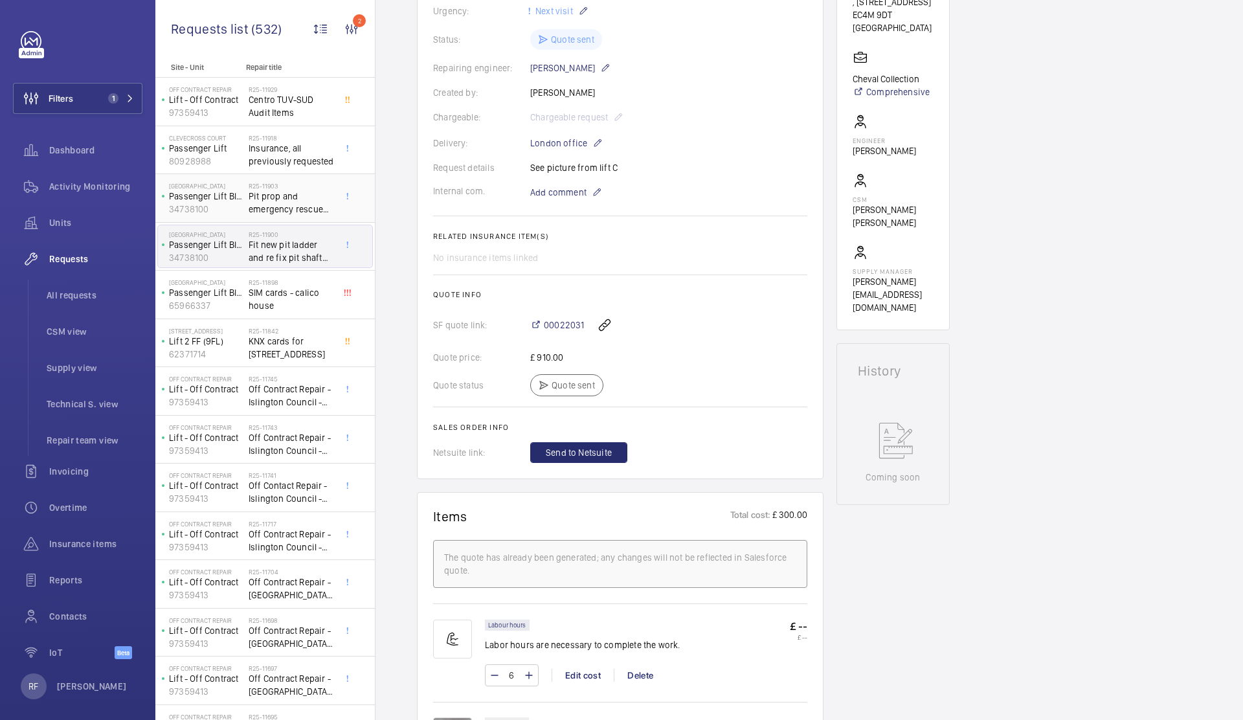
click at [267, 203] on span "Pit prop and emergency rescue signs" at bounding box center [291, 203] width 85 height 26
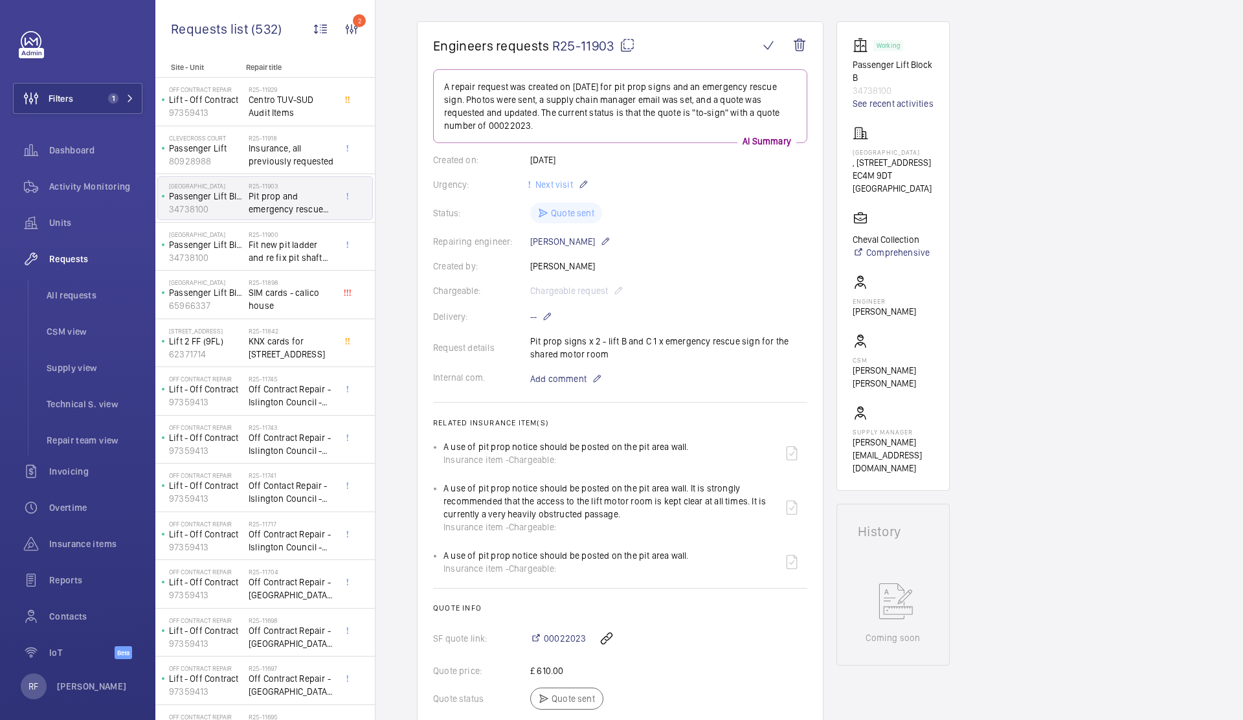
scroll to position [452, 0]
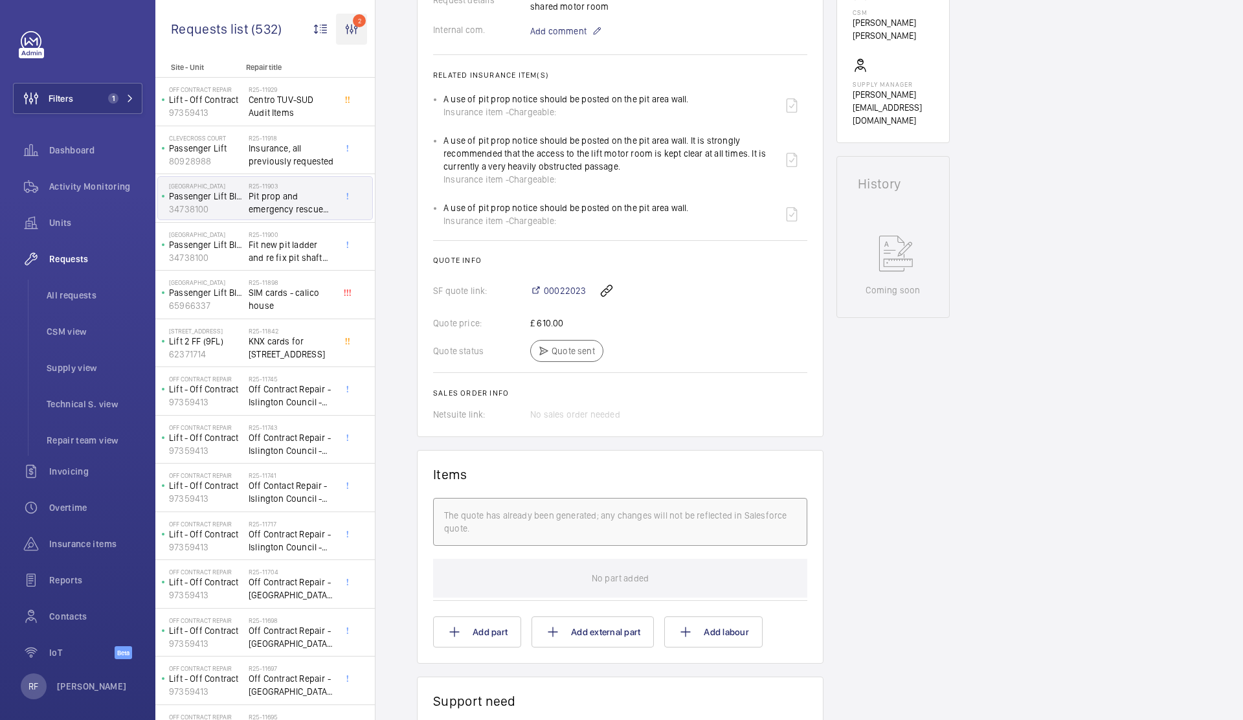
click at [347, 31] on wm-front-icon-button "2" at bounding box center [351, 29] width 31 height 31
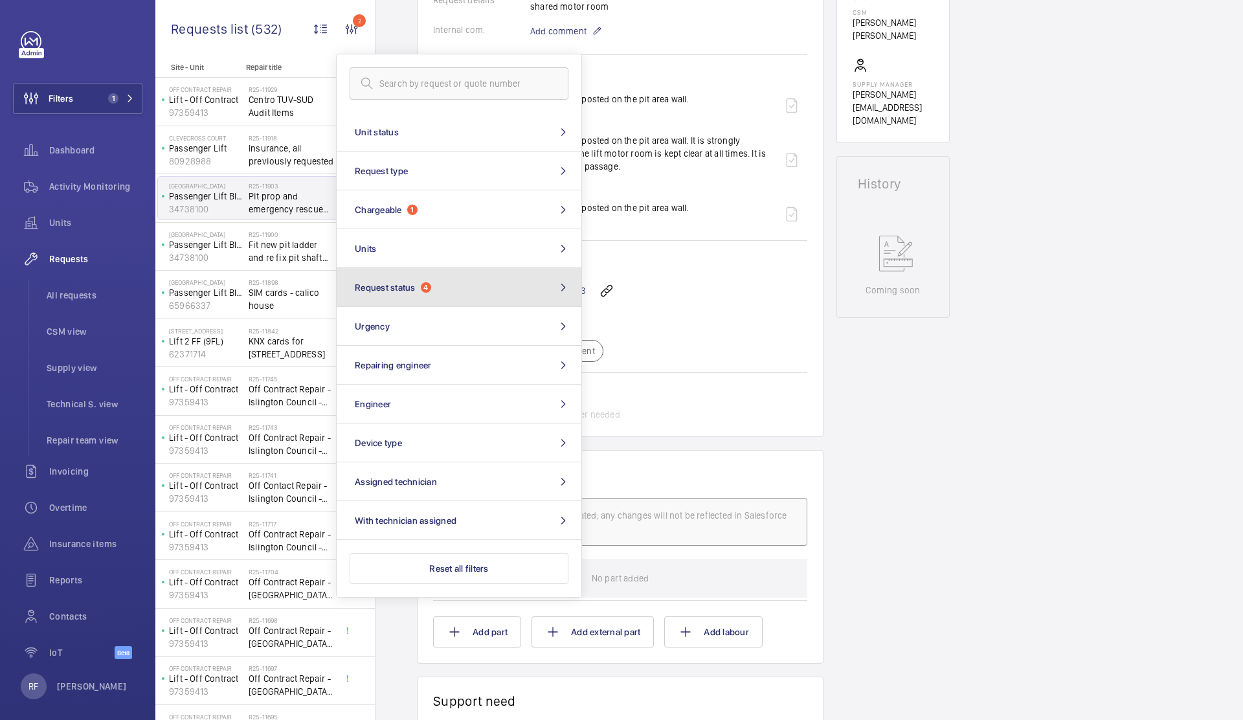
click at [504, 296] on button "Request status 4" at bounding box center [459, 287] width 245 height 39
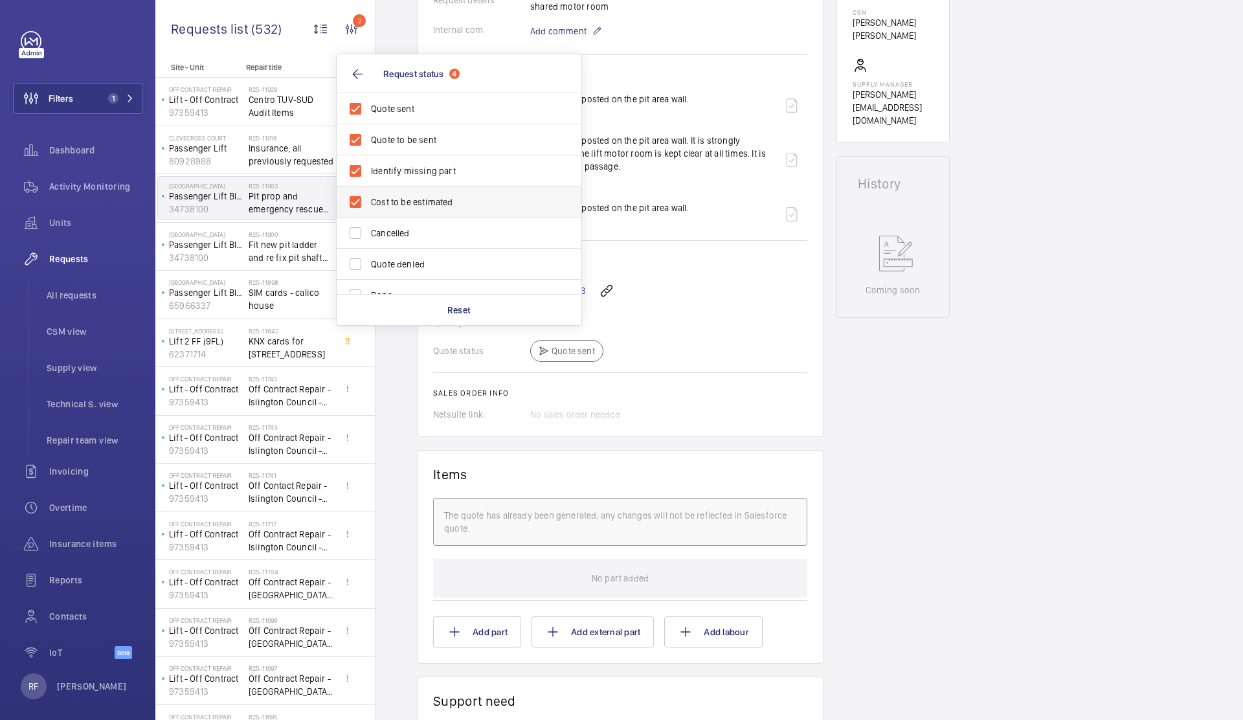
scroll to position [3, 0]
click at [392, 114] on label "Quote sent" at bounding box center [449, 106] width 225 height 31
click at [368, 114] on input "Quote sent" at bounding box center [355, 106] width 26 height 26
checkbox input "false"
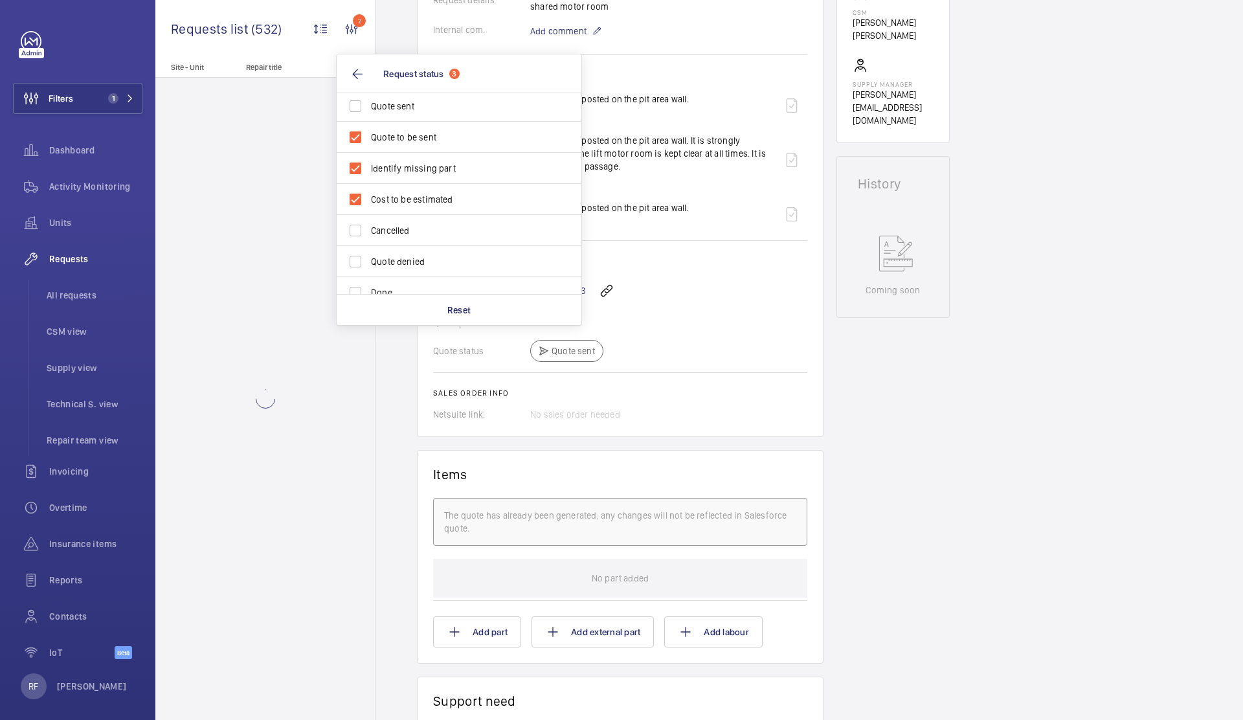
click at [1015, 284] on div "Engineers requests R25-11903 A repair request was created on [DATE] for pit pro…" at bounding box center [808, 428] width 867 height 1509
